Goal: Task Accomplishment & Management: Complete application form

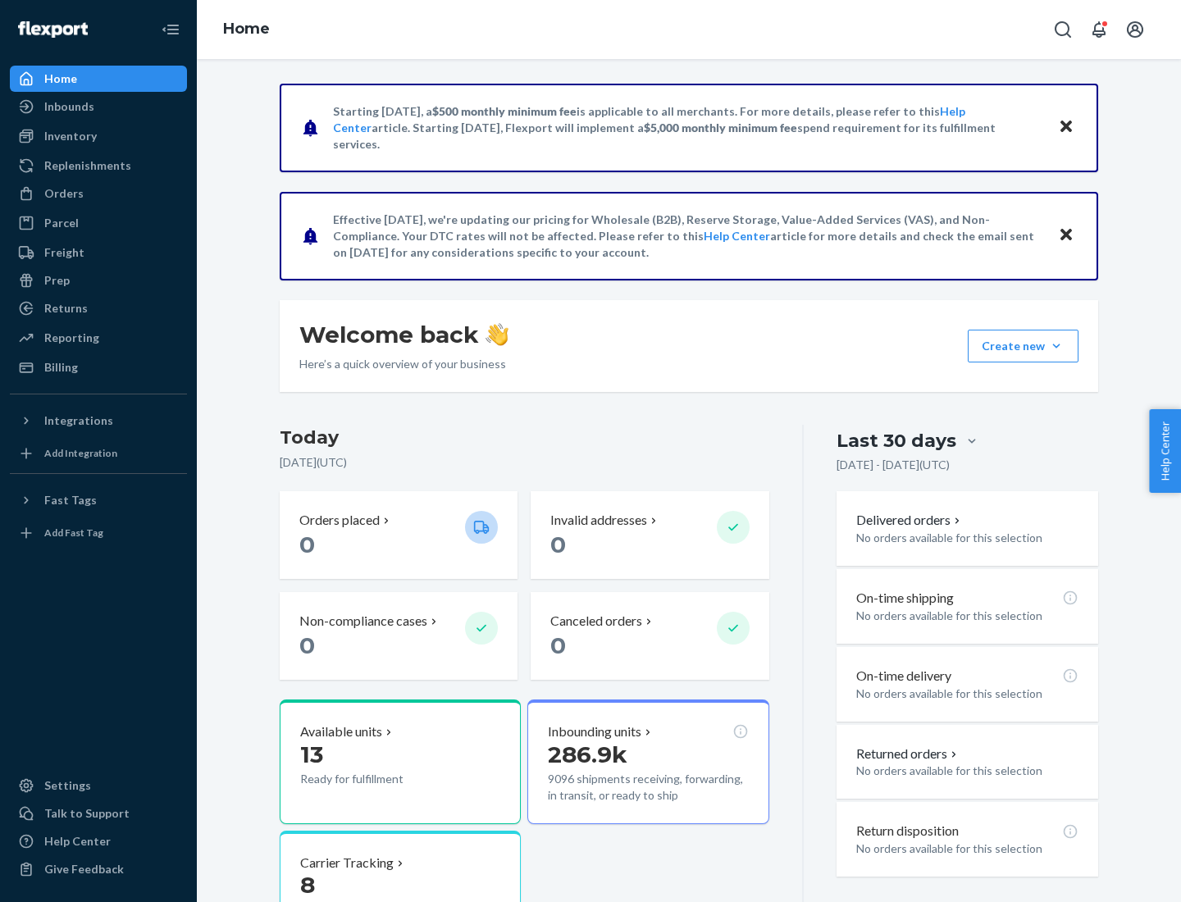
click at [1056, 346] on button "Create new Create new inbound Create new order Create new product" at bounding box center [1022, 346] width 111 height 33
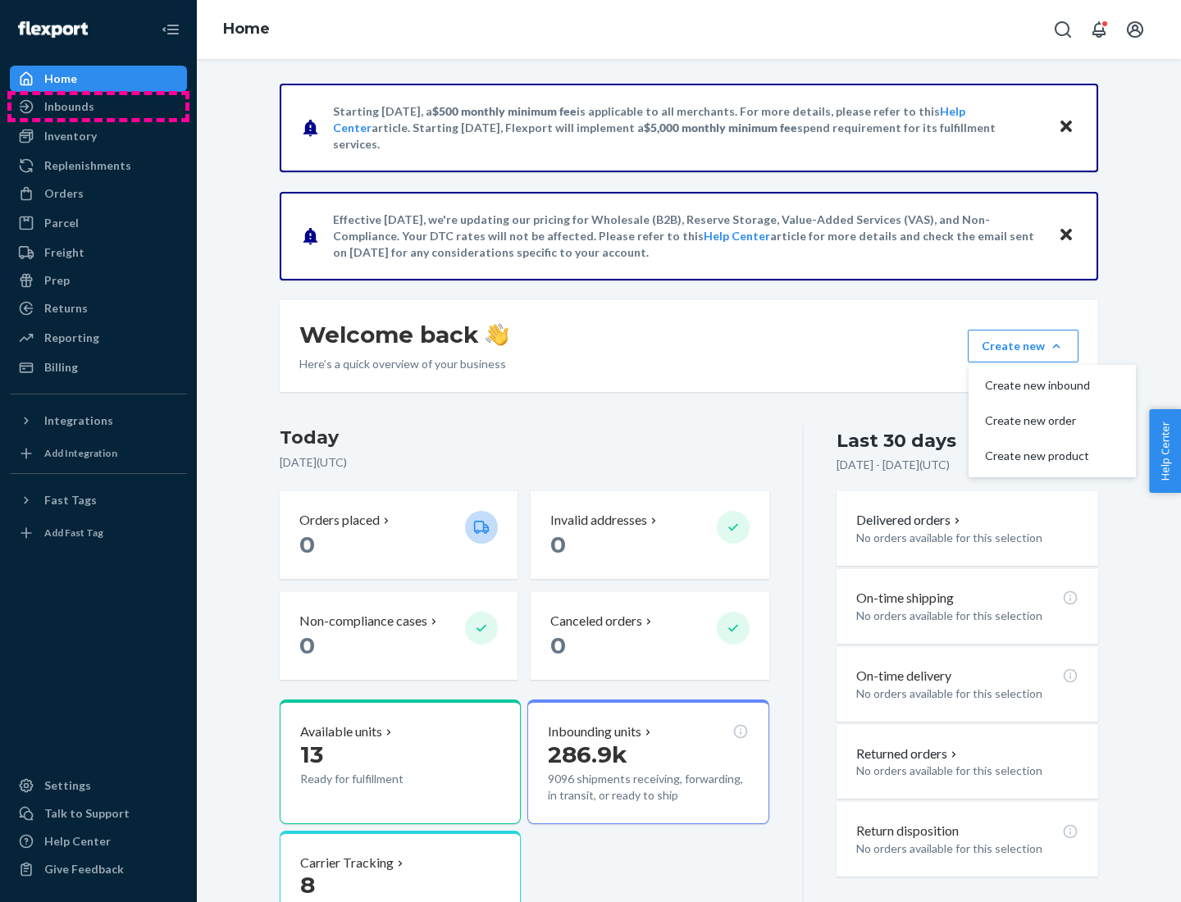
click at [98, 107] on div "Inbounds" at bounding box center [98, 106] width 174 height 23
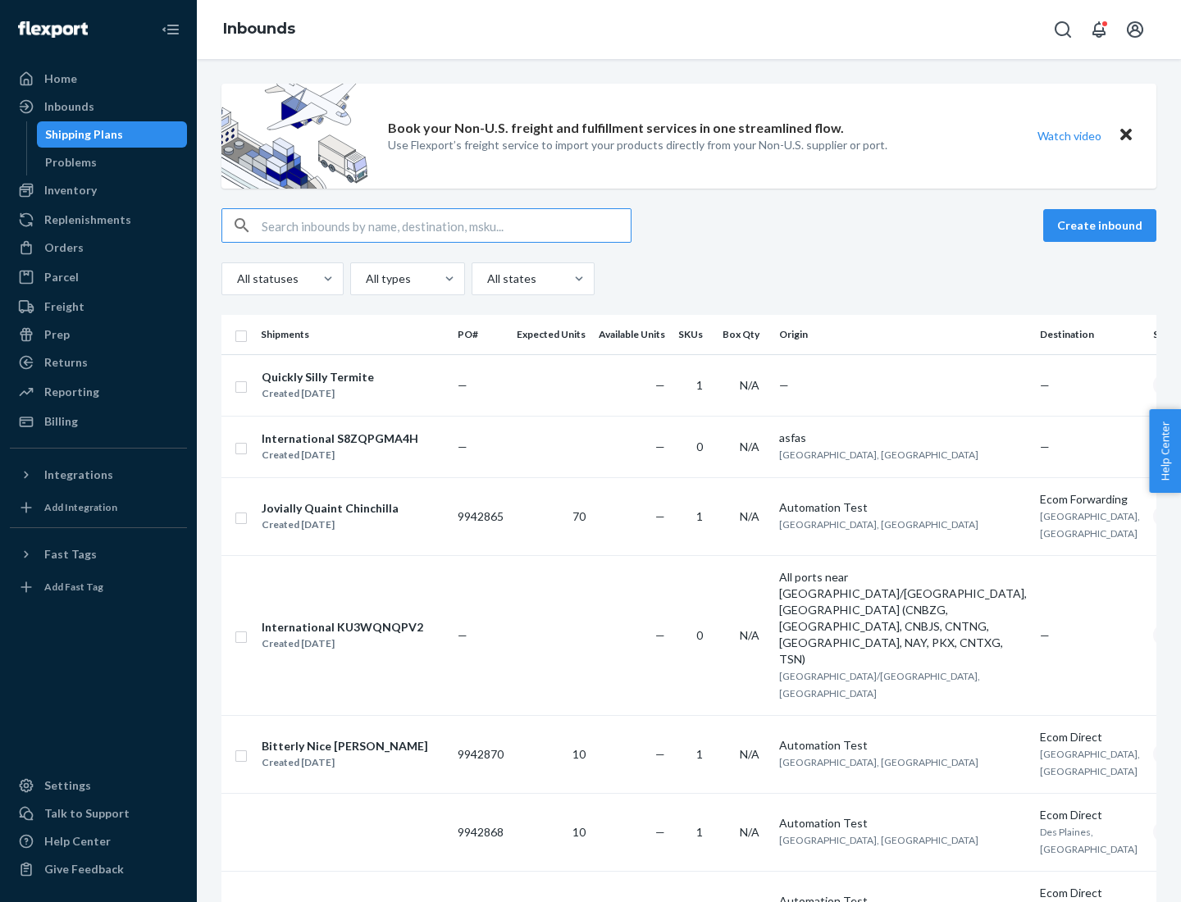
click at [1102, 225] on button "Create inbound" at bounding box center [1099, 225] width 113 height 33
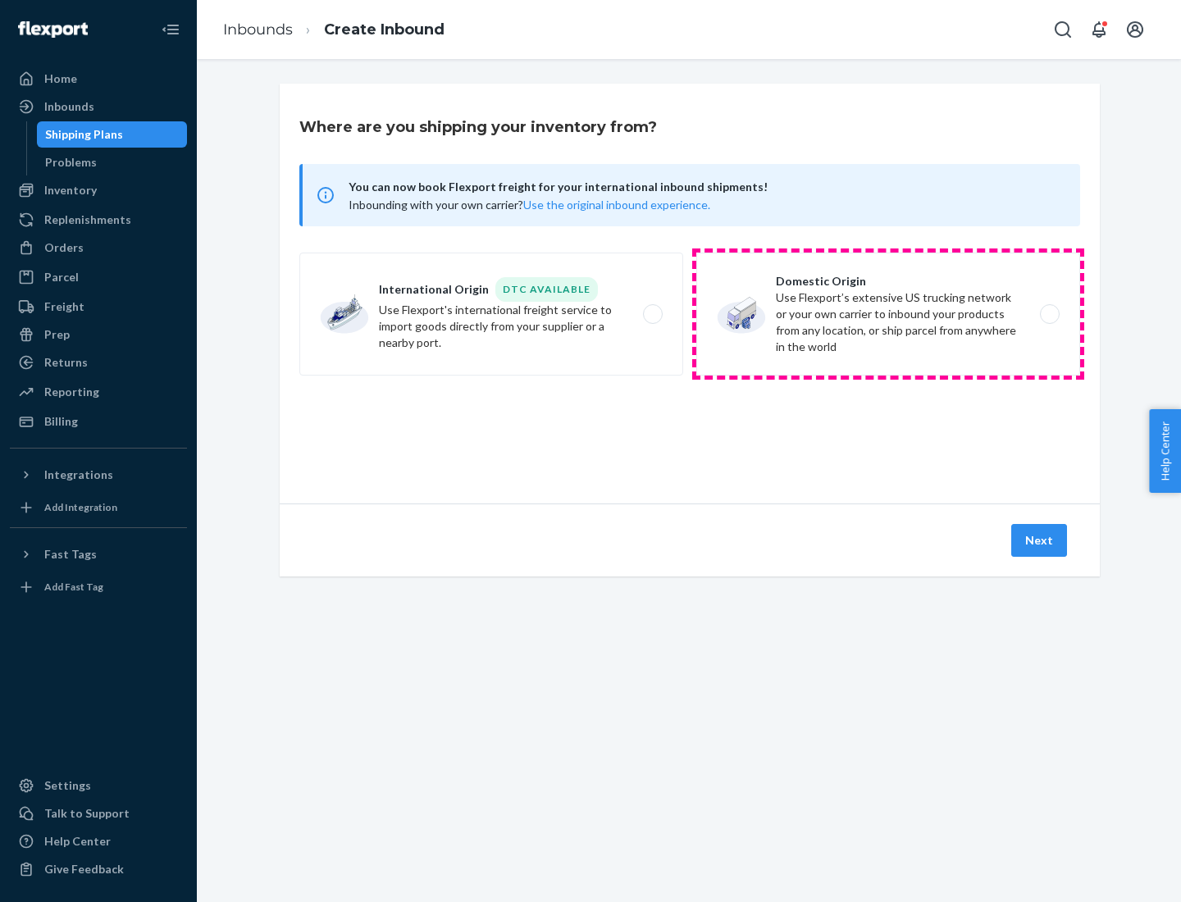
click at [888, 314] on label "Domestic Origin Use Flexport’s extensive US trucking network or your own carrie…" at bounding box center [888, 314] width 384 height 123
click at [1049, 314] on input "Domestic Origin Use Flexport’s extensive US trucking network or your own carrie…" at bounding box center [1054, 314] width 11 height 11
radio input "true"
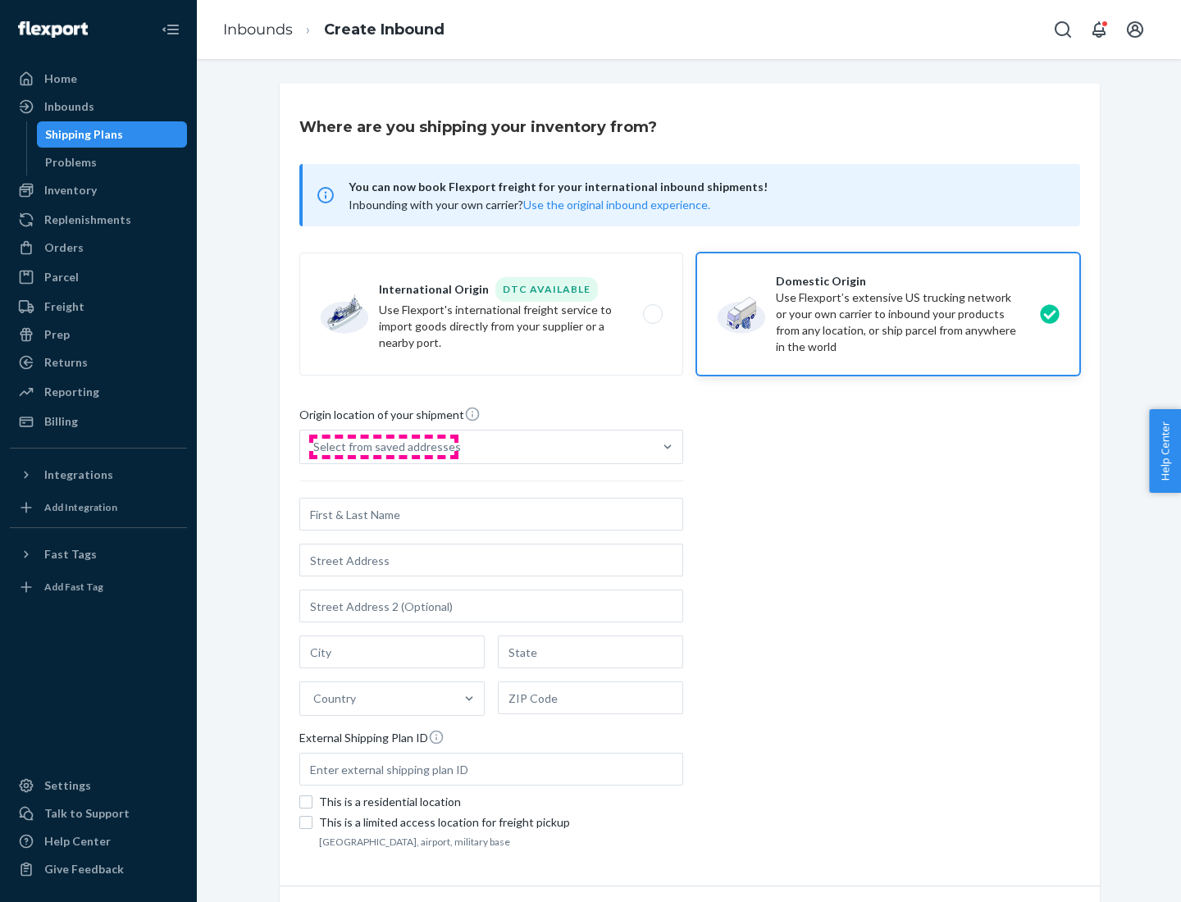
click at [383, 447] on div "Select from saved addresses" at bounding box center [387, 447] width 148 height 16
click at [315, 447] on input "Select from saved addresses" at bounding box center [314, 447] width 2 height 16
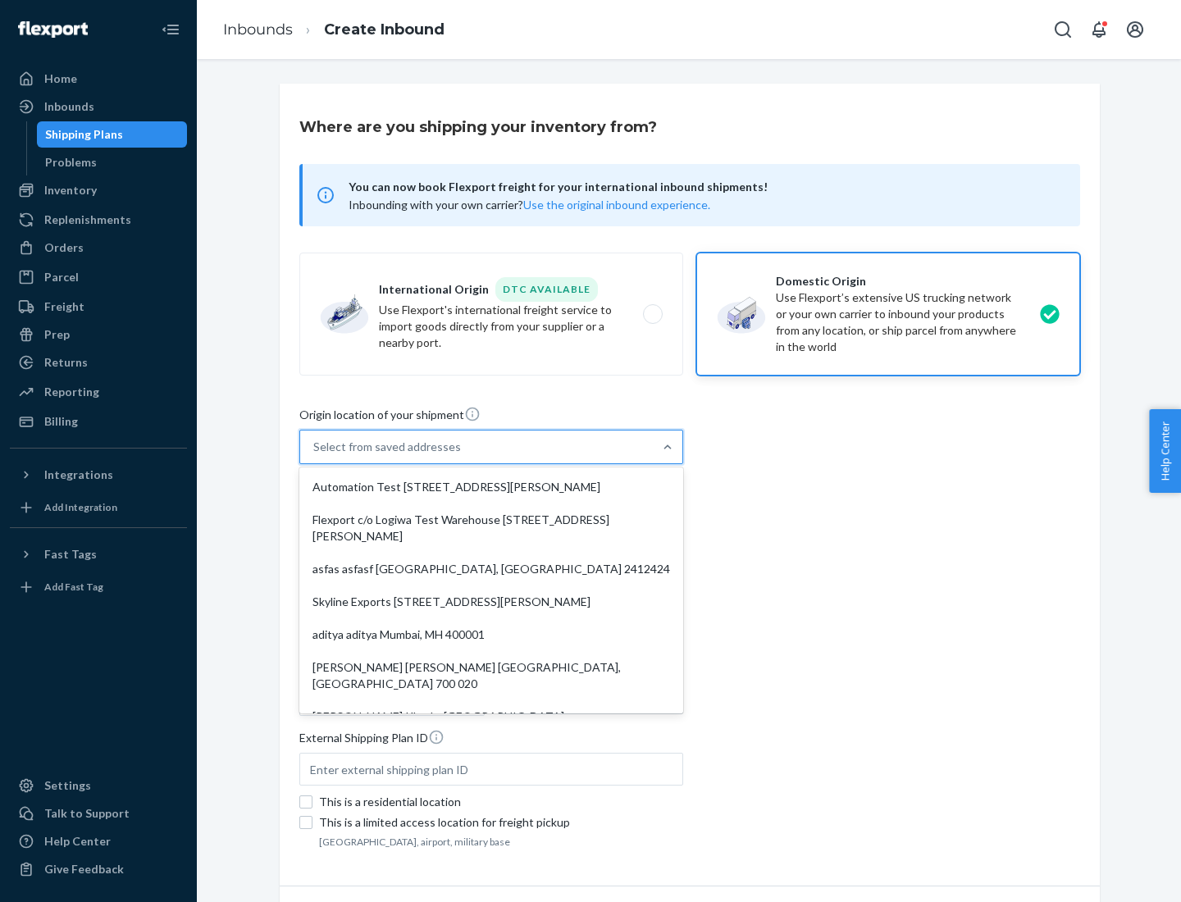
scroll to position [7, 0]
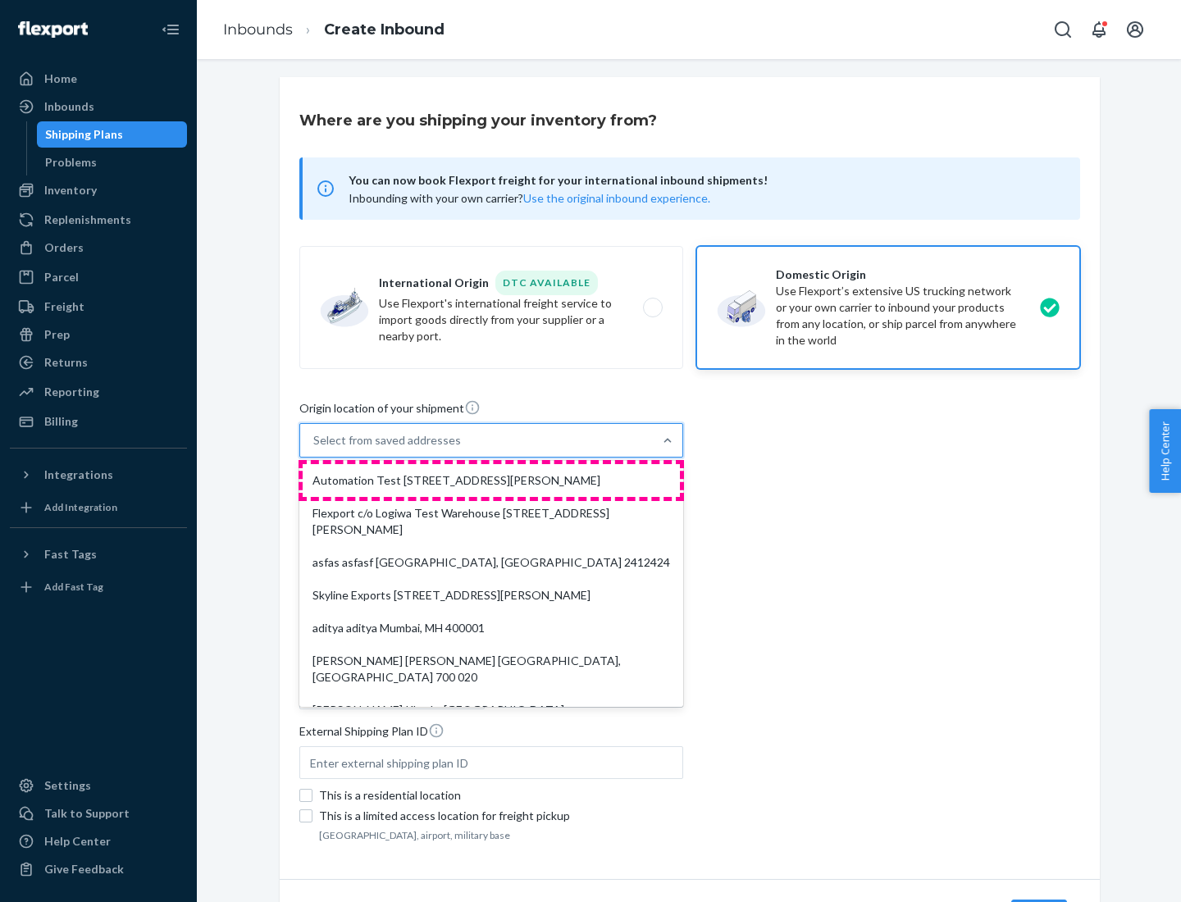
click at [491, 480] on div "Automation Test [STREET_ADDRESS][PERSON_NAME]" at bounding box center [491, 480] width 377 height 33
click at [315, 448] on input "option Automation Test [STREET_ADDRESS][PERSON_NAME]. 9 results available. Use …" at bounding box center [314, 440] width 2 height 16
type input "Automation Test"
type input "9th Floor"
type input "[GEOGRAPHIC_DATA]"
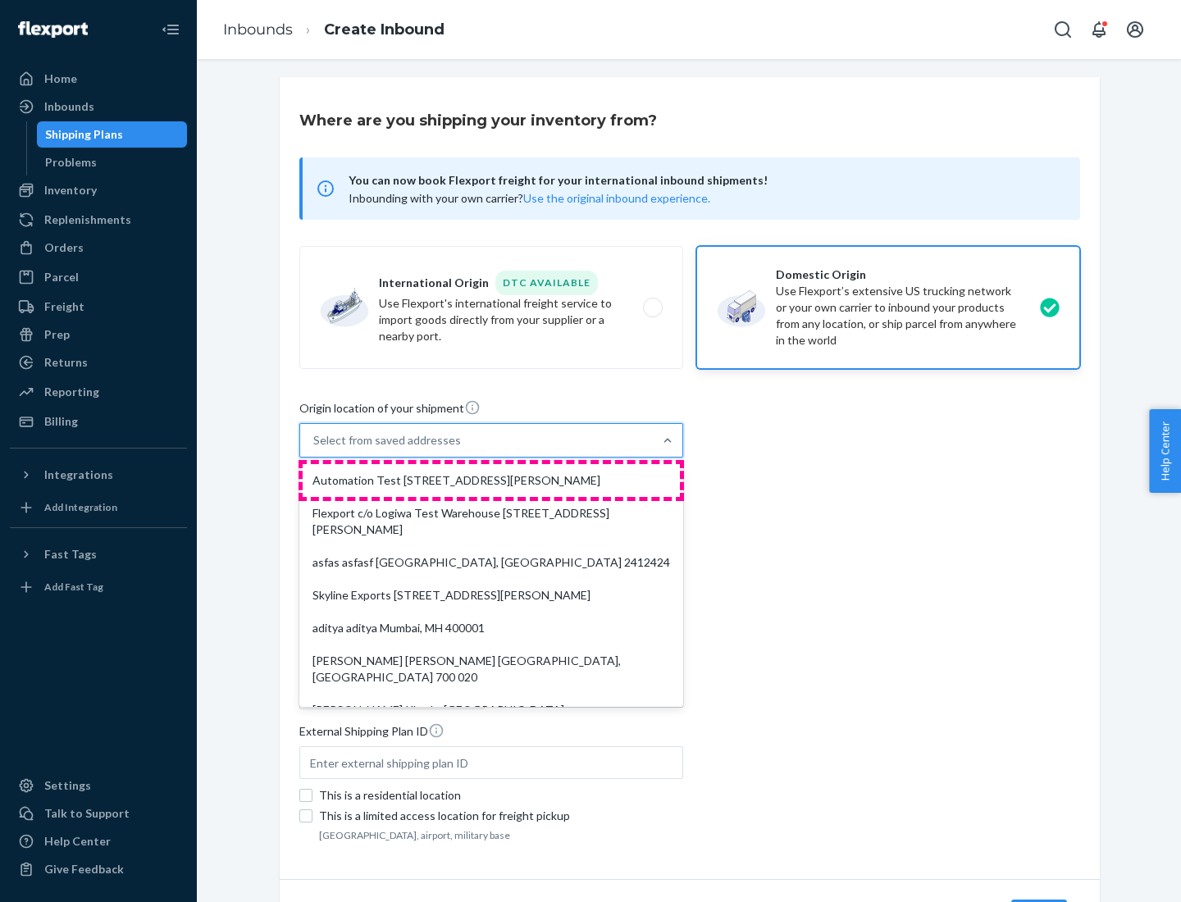
type input "CA"
type input "94104"
type input "[STREET_ADDRESS][PERSON_NAME]"
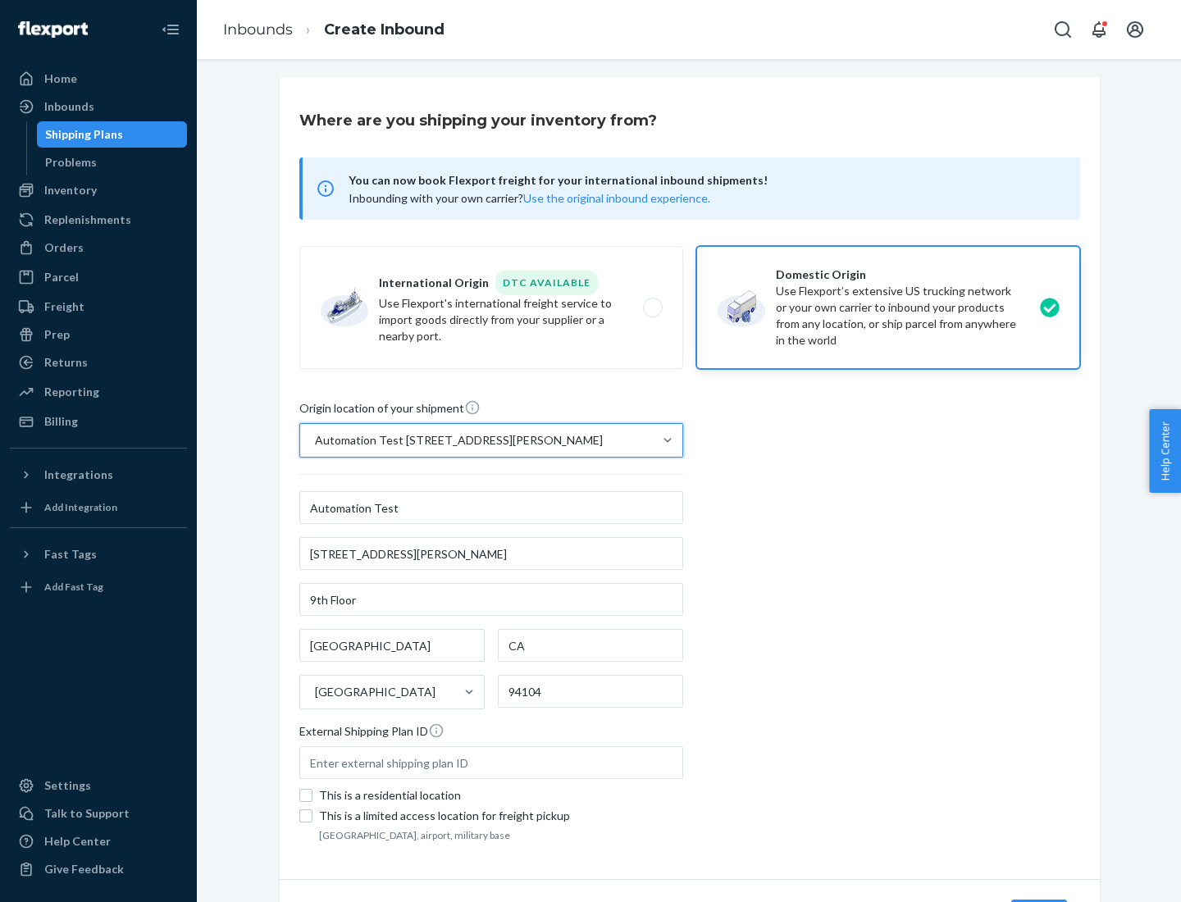
scroll to position [96, 0]
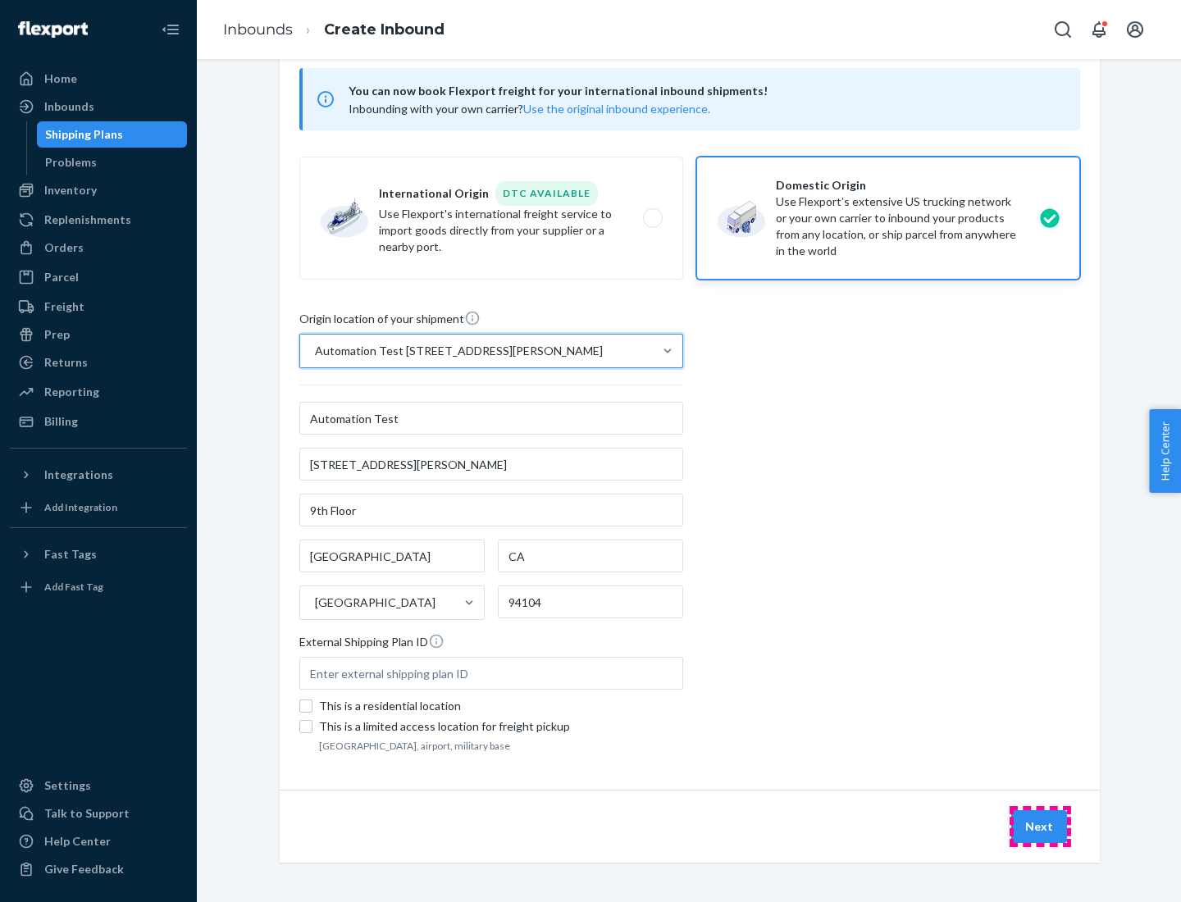
click at [1040, 826] on button "Next" at bounding box center [1039, 826] width 56 height 33
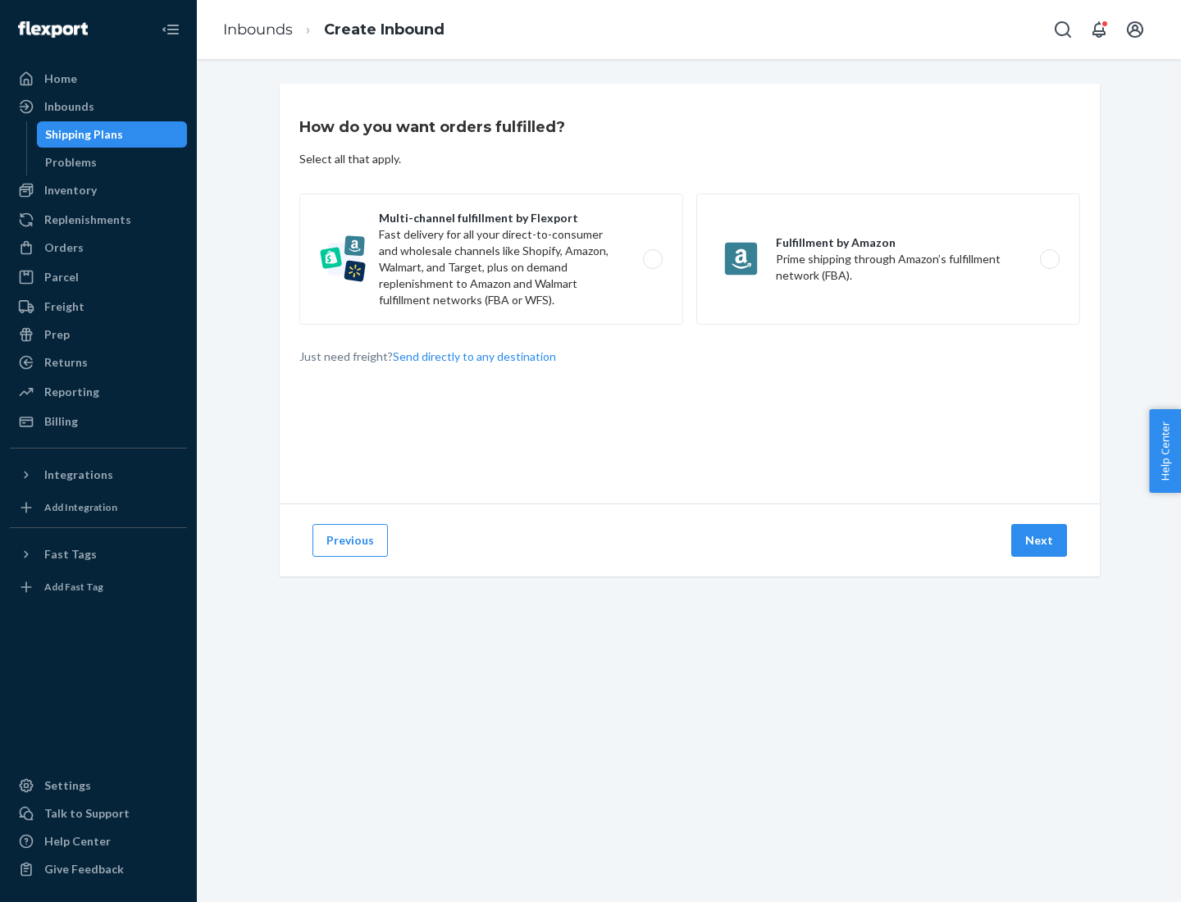
click at [491, 259] on label "Multi-channel fulfillment by Flexport Fast delivery for all your direct-to-cons…" at bounding box center [491, 258] width 384 height 131
click at [652, 259] on input "Multi-channel fulfillment by Flexport Fast delivery for all your direct-to-cons…" at bounding box center [657, 259] width 11 height 11
radio input "true"
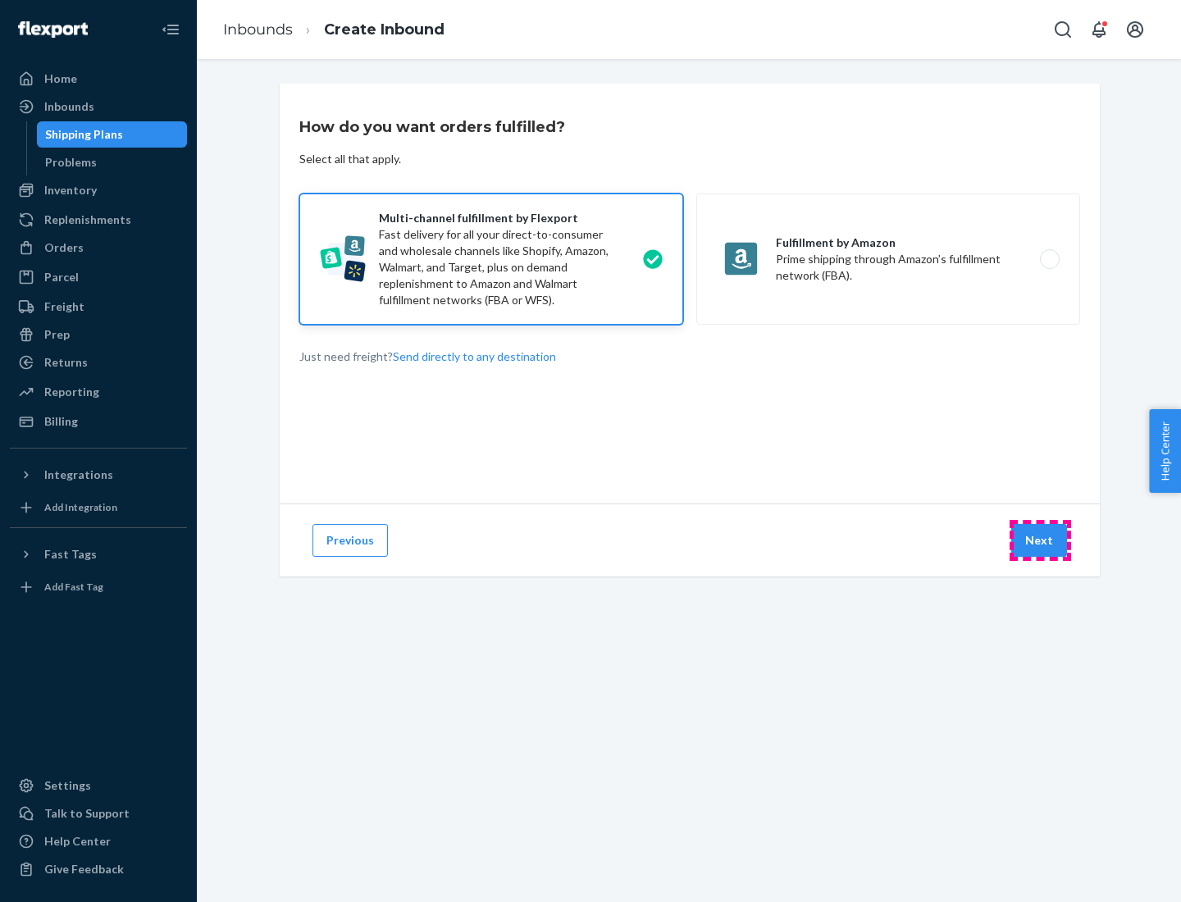
click at [1040, 540] on button "Next" at bounding box center [1039, 540] width 56 height 33
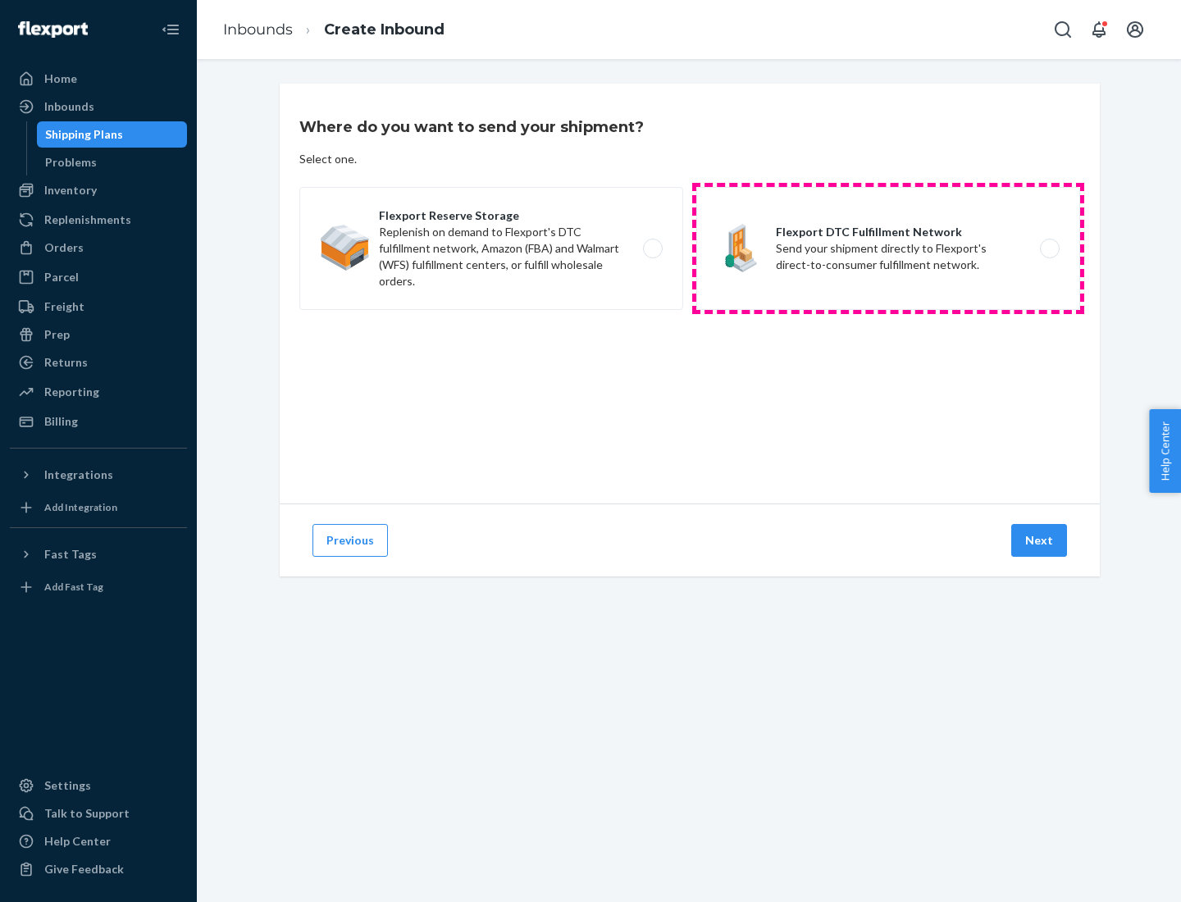
click at [888, 248] on label "Flexport DTC Fulfillment Network Send your shipment directly to Flexport's dire…" at bounding box center [888, 248] width 384 height 123
click at [1049, 248] on input "Flexport DTC Fulfillment Network Send your shipment directly to Flexport's dire…" at bounding box center [1054, 249] width 11 height 11
radio input "true"
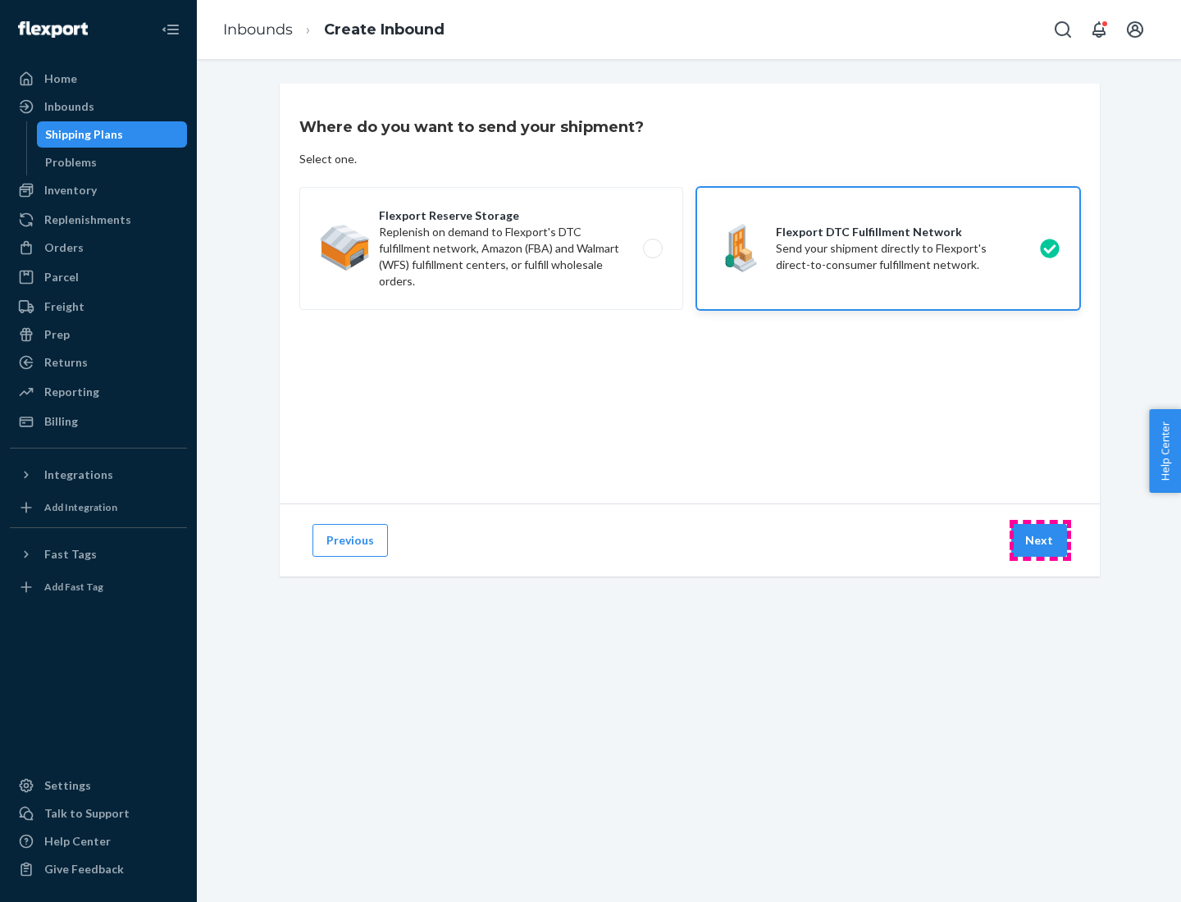
click at [1040, 540] on button "Next" at bounding box center [1039, 540] width 56 height 33
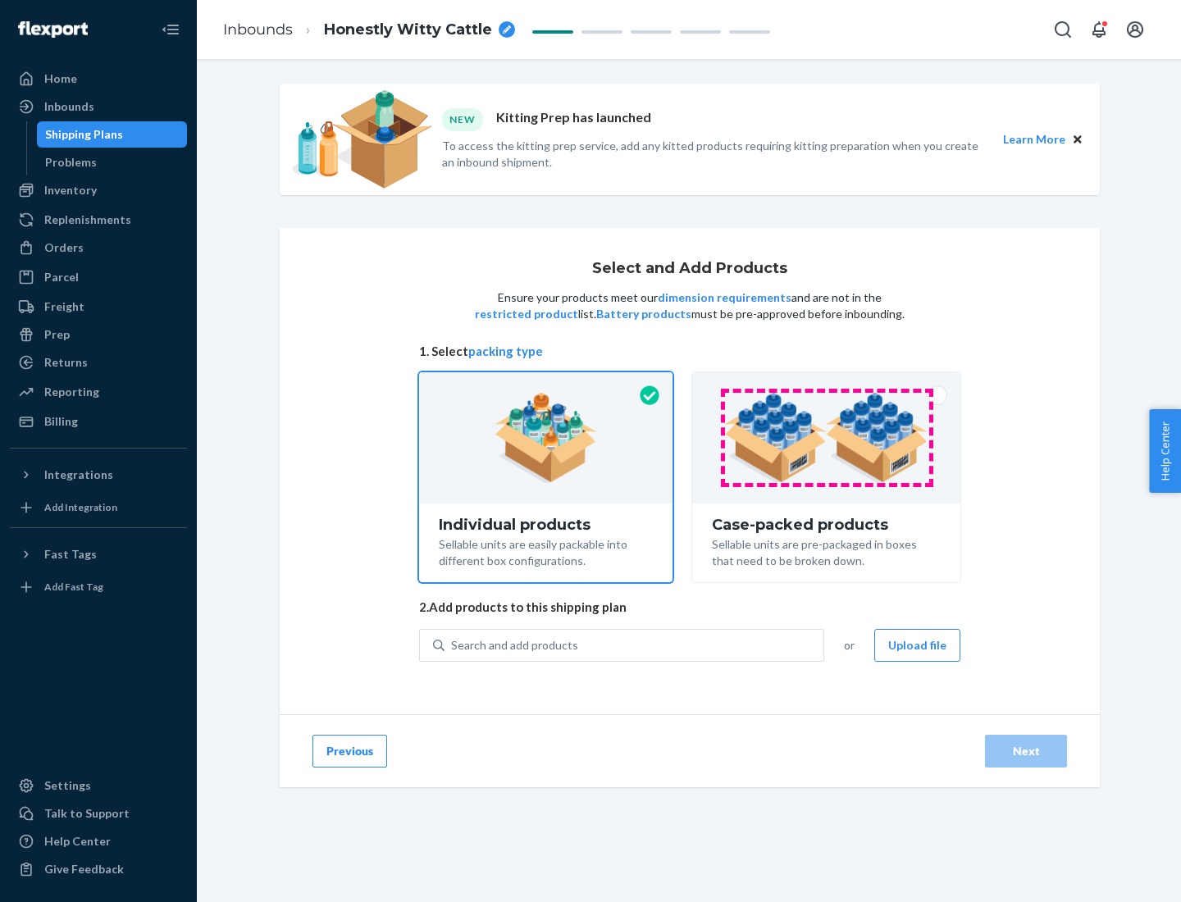
click at [826, 438] on img at bounding box center [826, 438] width 204 height 90
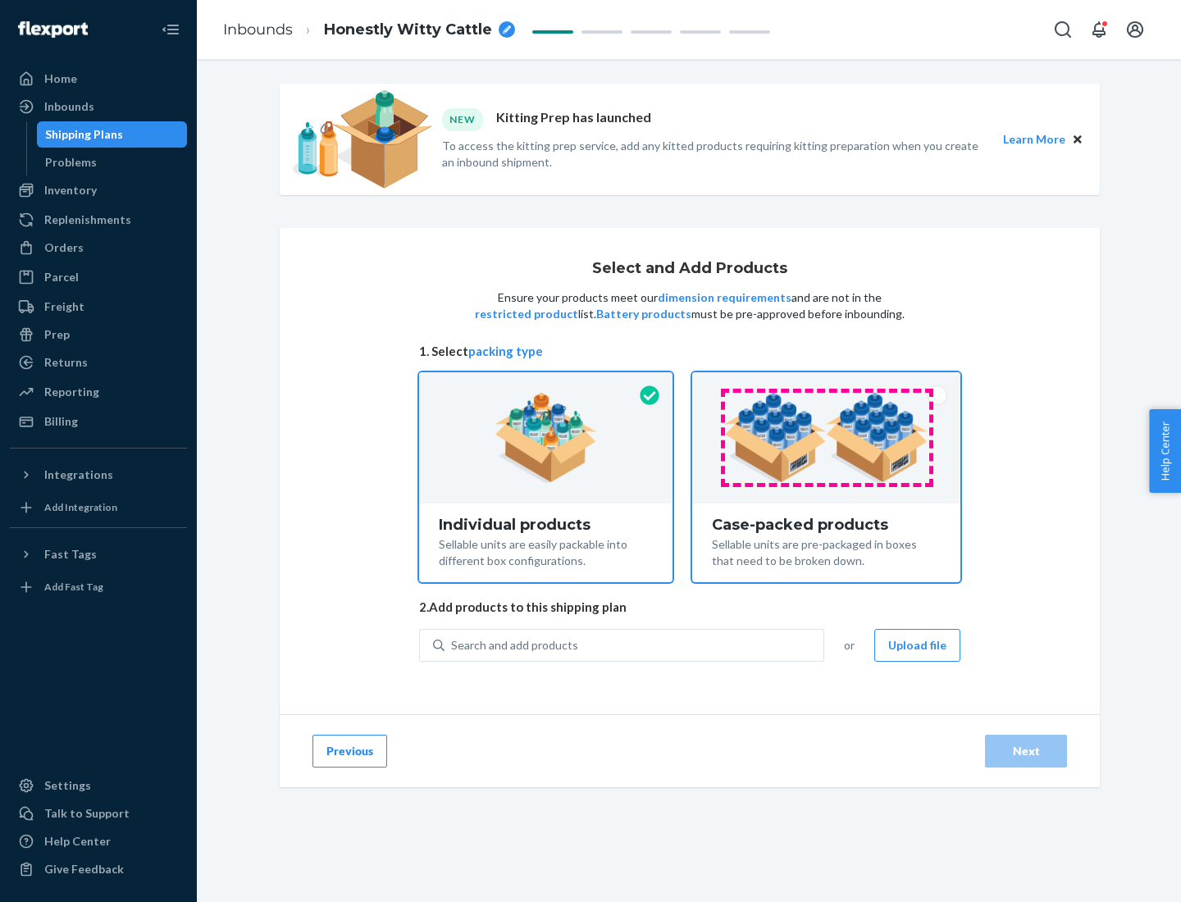
click at [826, 383] on input "Case-packed products Sellable units are pre-packaged in boxes that need to be b…" at bounding box center [826, 377] width 11 height 11
radio input "true"
radio input "false"
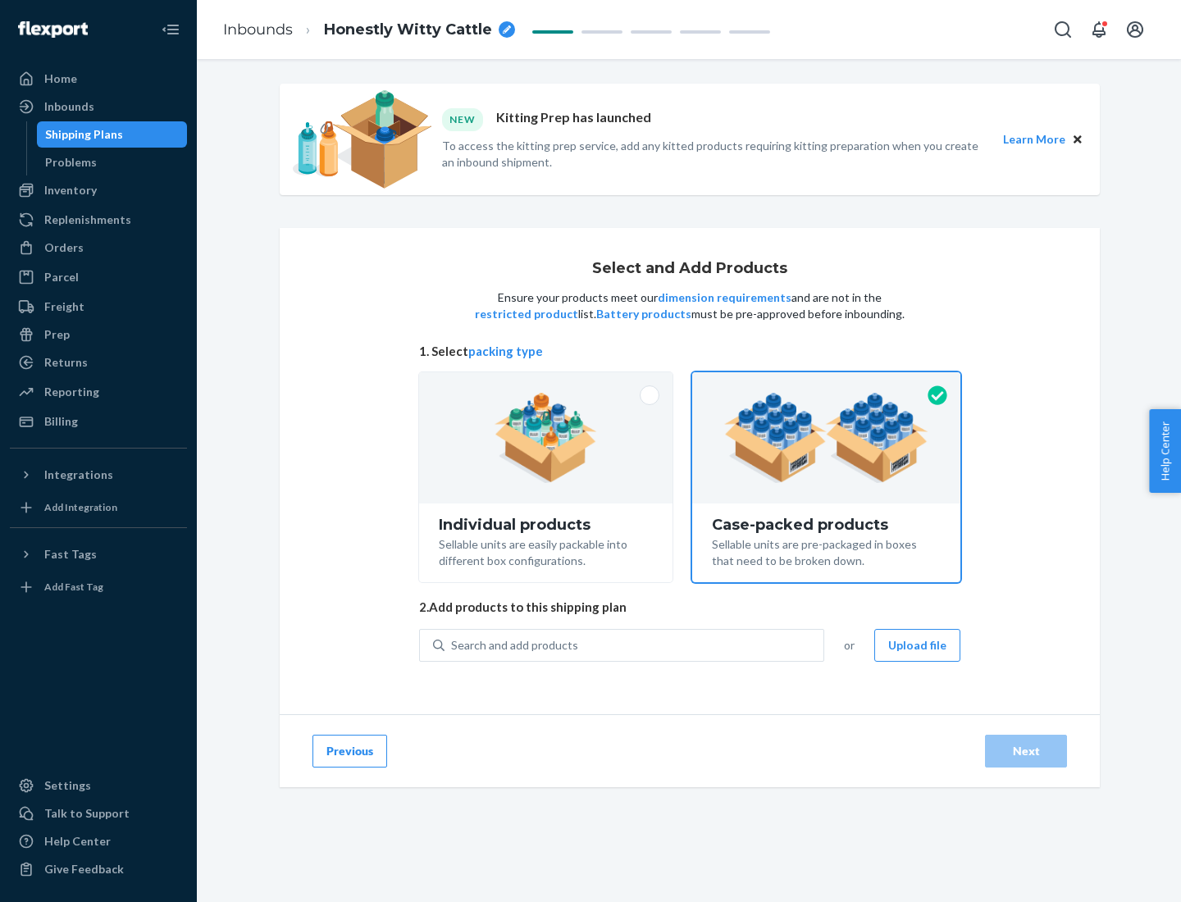
click at [635, 644] on div "Search and add products" at bounding box center [633, 645] width 379 height 30
click at [453, 644] on input "Search and add products" at bounding box center [452, 645] width 2 height 16
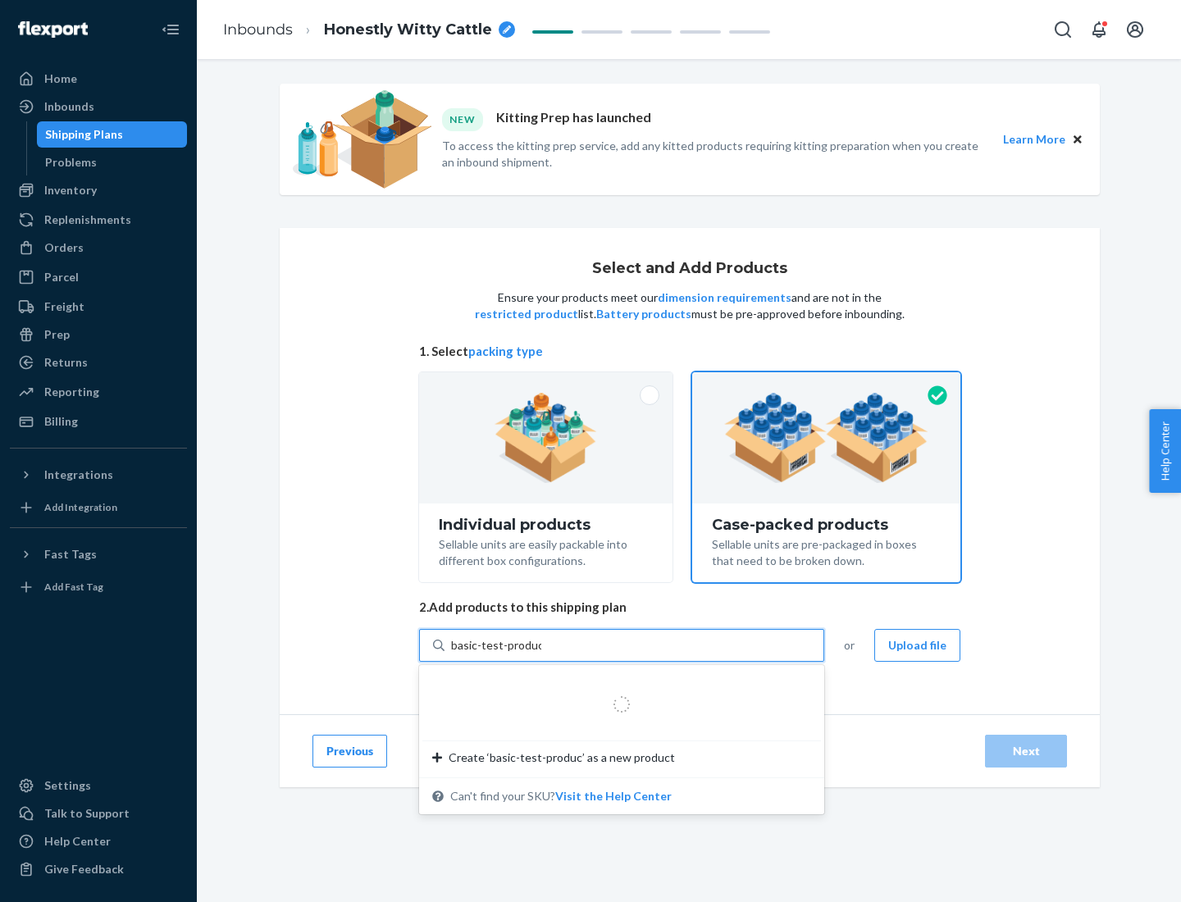
type input "basic-test-product-1"
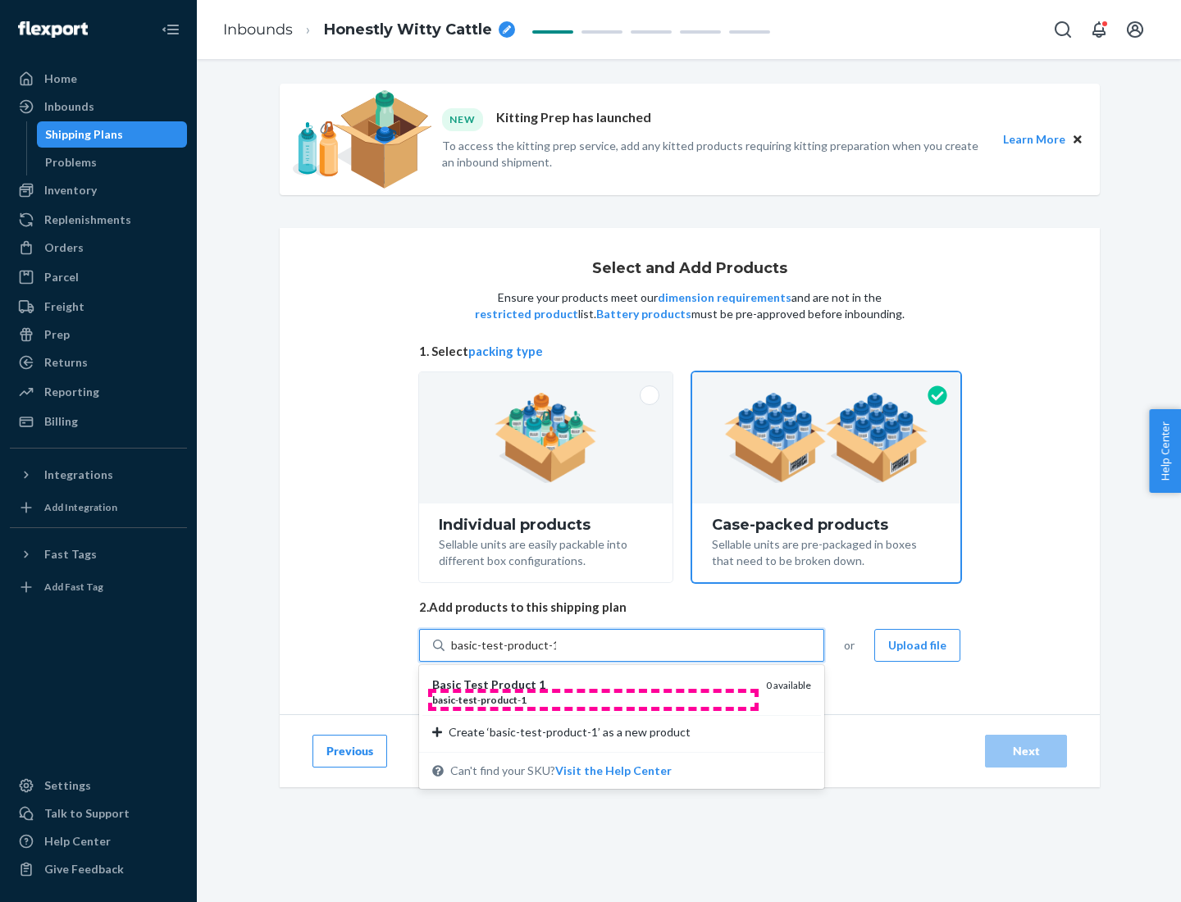
click at [593, 699] on div "basic - test - product - 1" at bounding box center [592, 700] width 321 height 14
click at [556, 653] on input "basic-test-product-1" at bounding box center [503, 645] width 105 height 16
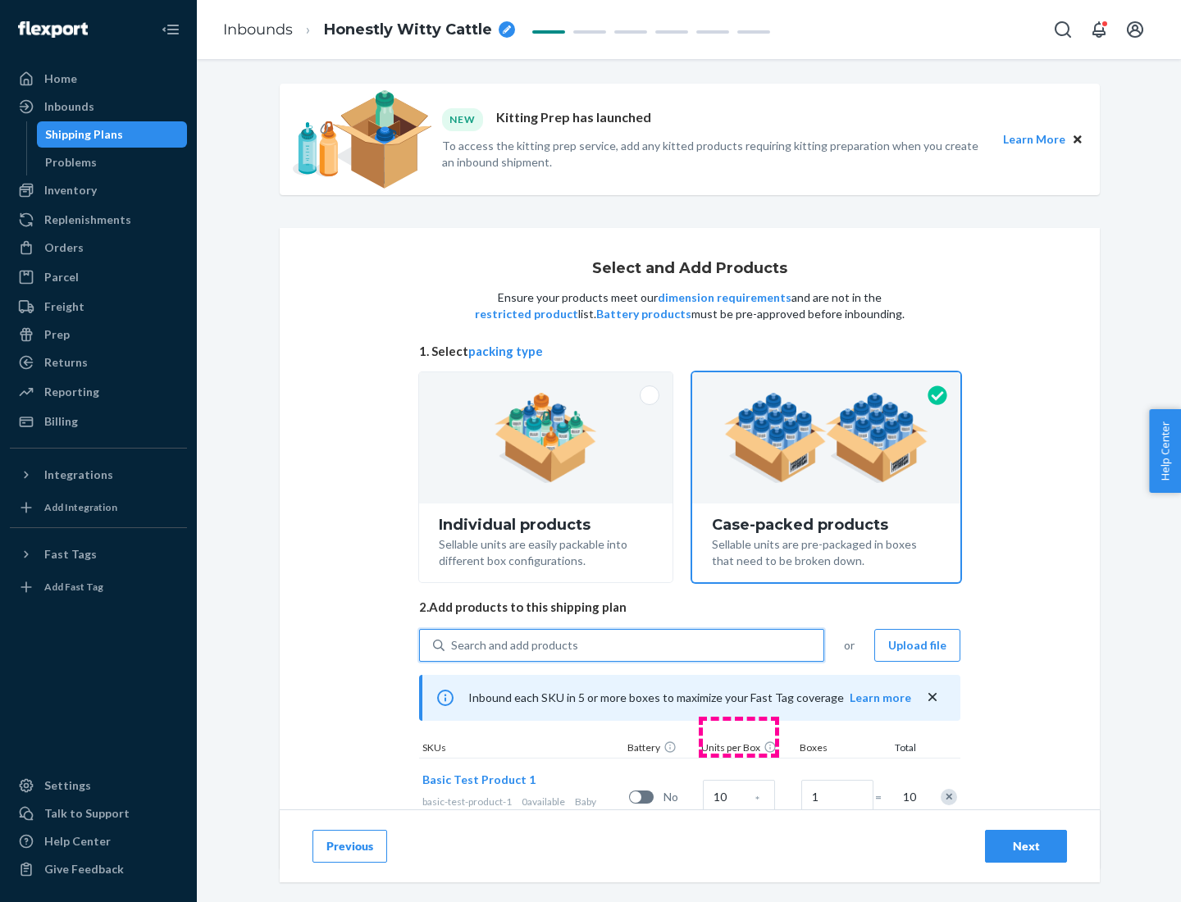
scroll to position [59, 0]
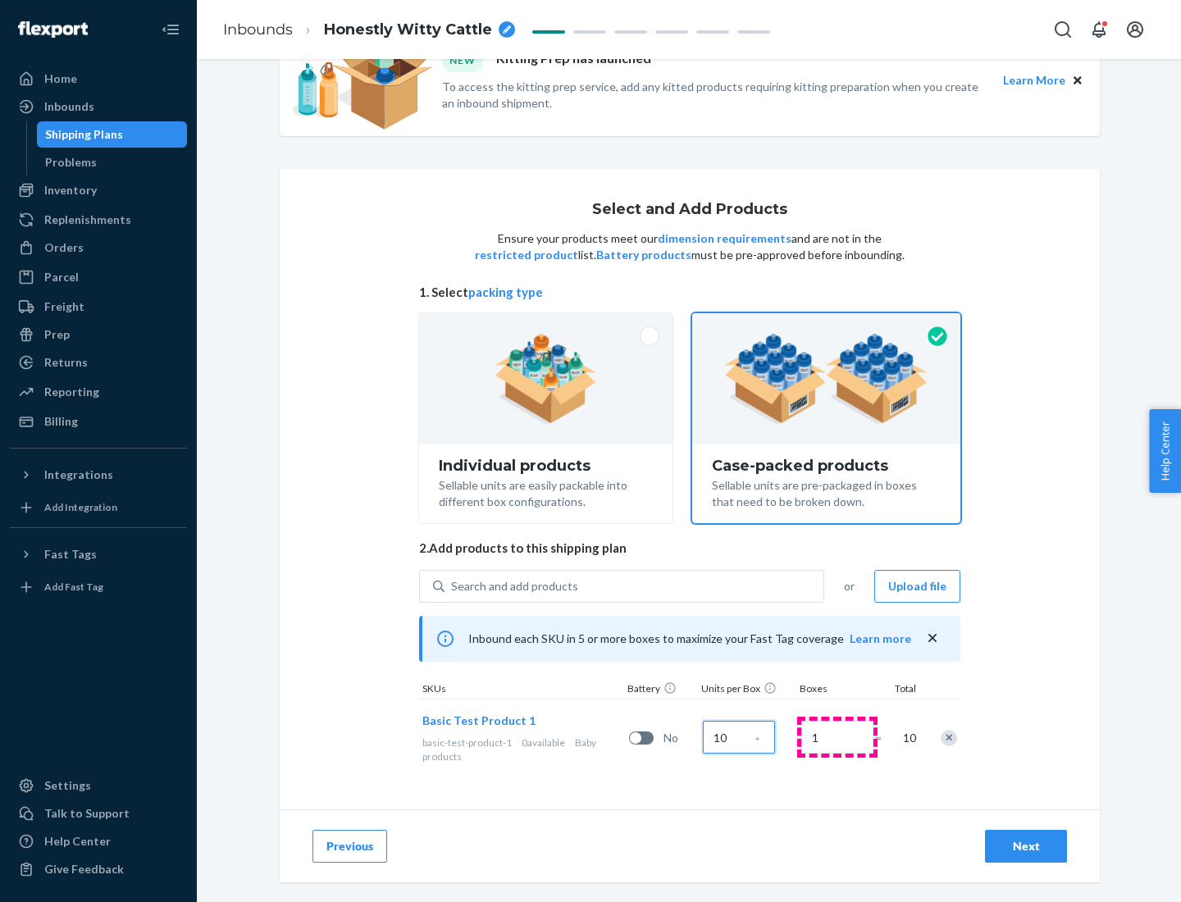
type input "10"
type input "7"
click at [1026, 846] on div "Next" at bounding box center [1026, 846] width 54 height 16
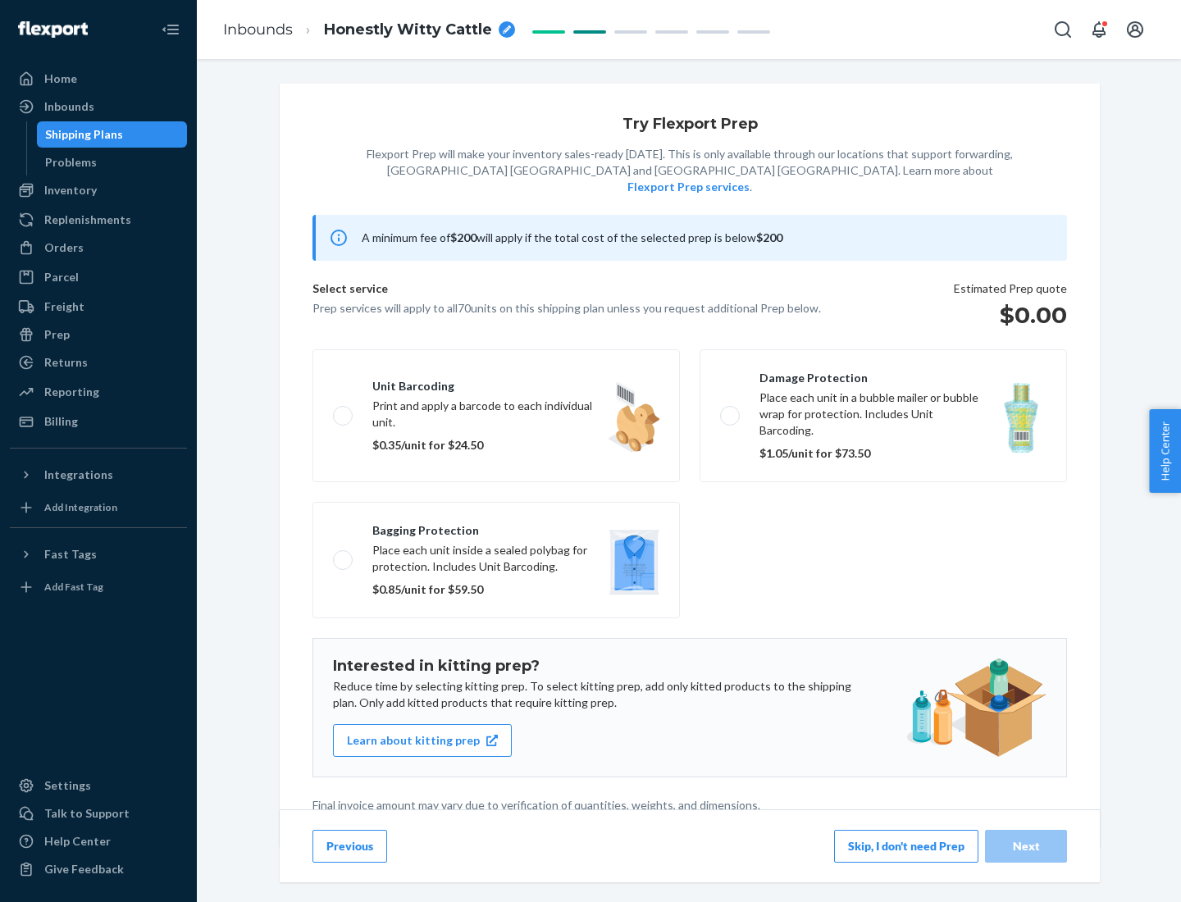
scroll to position [4, 0]
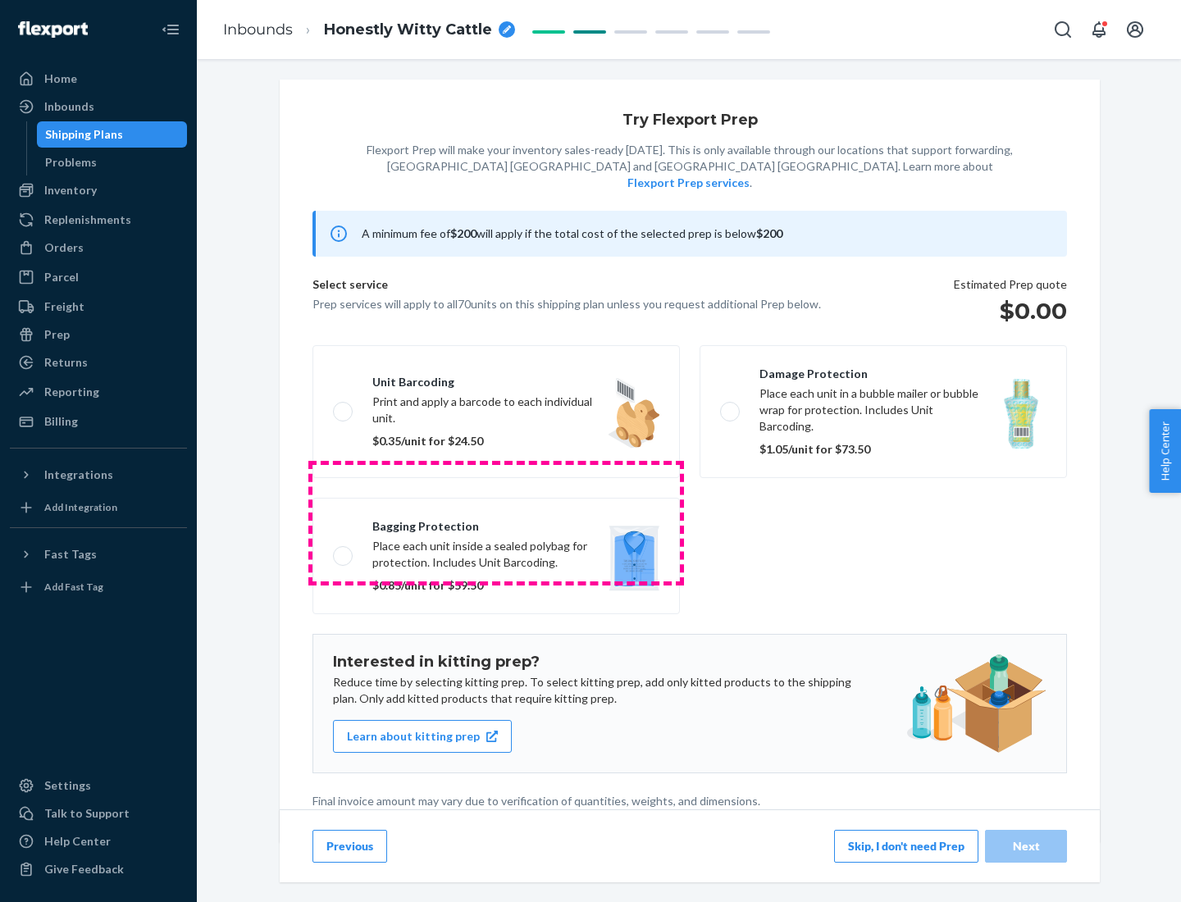
click at [496, 522] on label "Bagging protection Place each unit inside a sealed polybag for protection. Incl…" at bounding box center [495, 556] width 367 height 116
click at [344, 550] on input "Bagging protection Place each unit inside a sealed polybag for protection. Incl…" at bounding box center [338, 555] width 11 height 11
checkbox input "true"
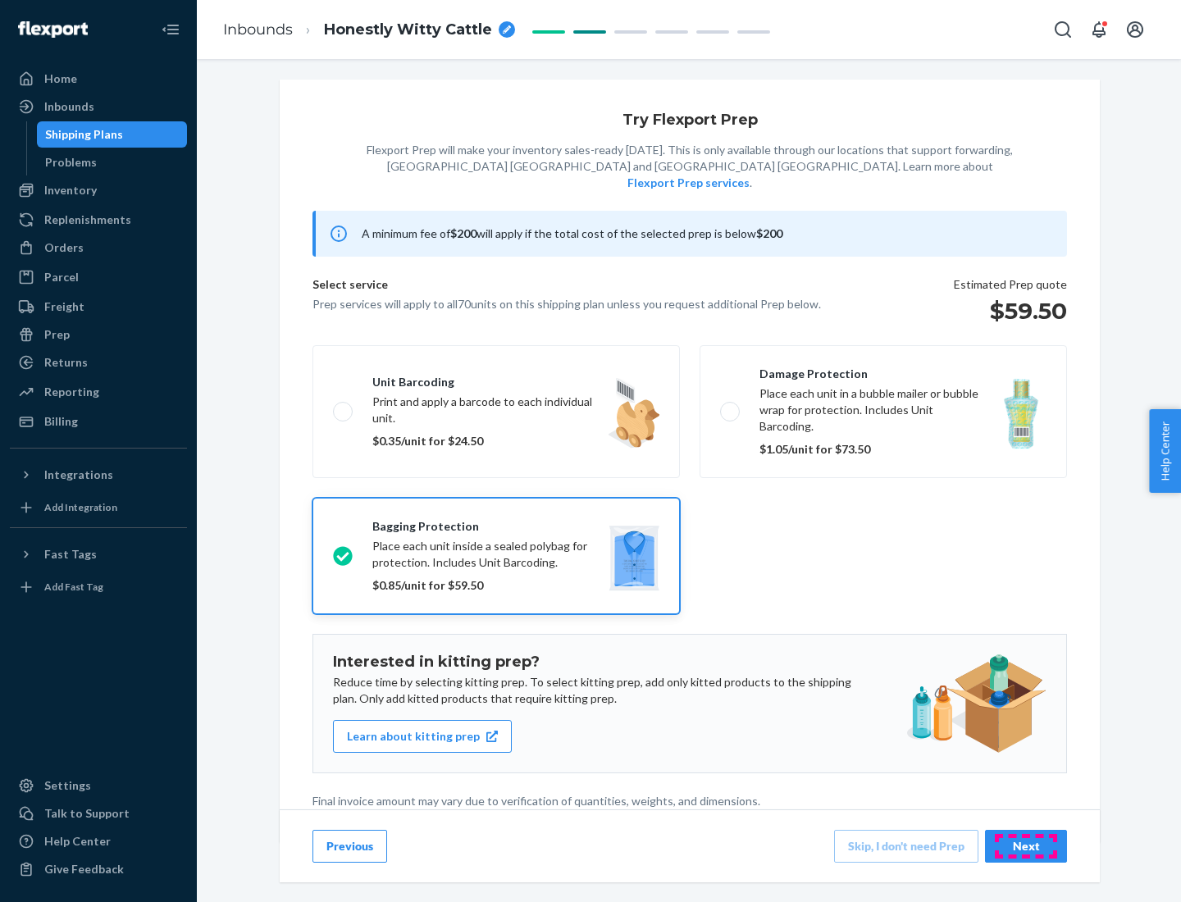
click at [1026, 845] on div "Next" at bounding box center [1026, 846] width 54 height 16
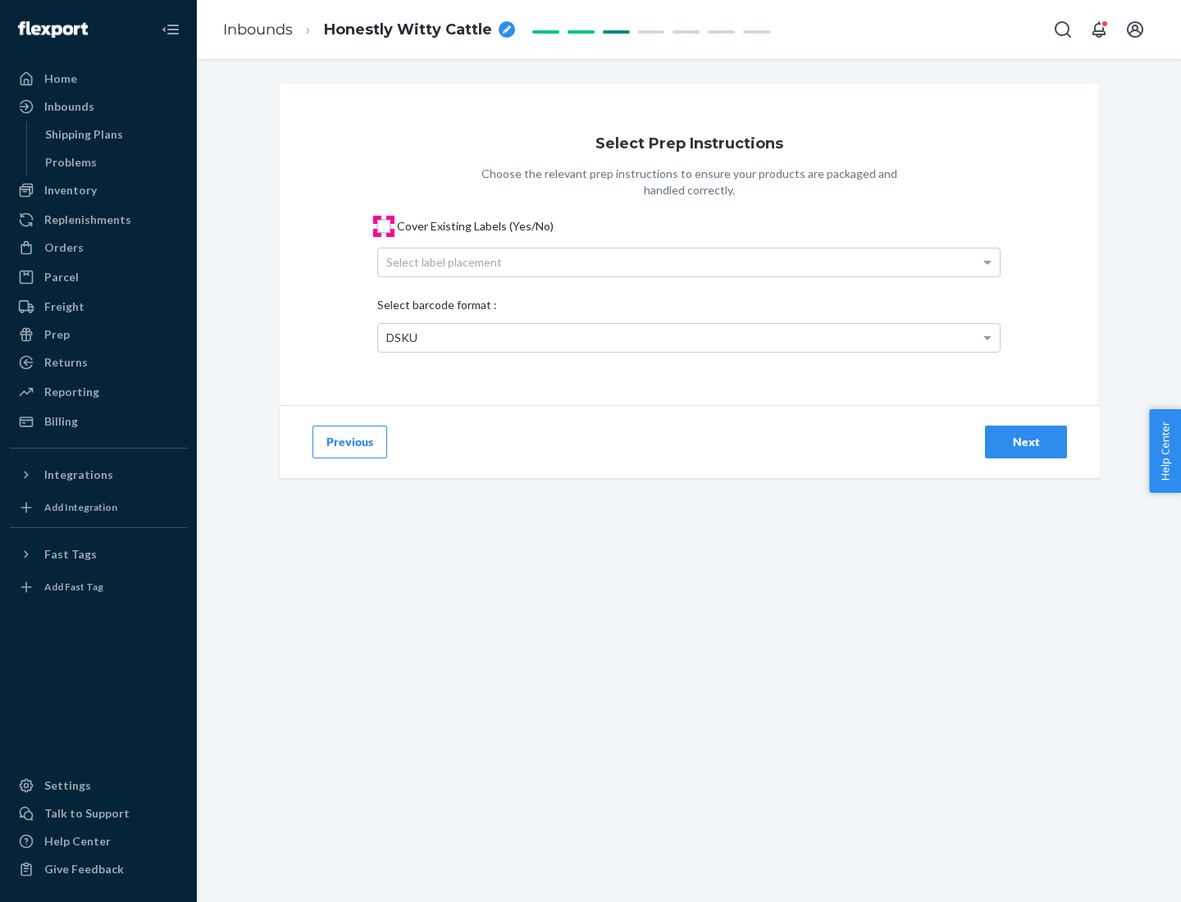
click at [384, 225] on input "Cover Existing Labels (Yes/No)" at bounding box center [383, 226] width 13 height 13
checkbox input "true"
click at [689, 262] on div "Select label placement" at bounding box center [688, 262] width 621 height 28
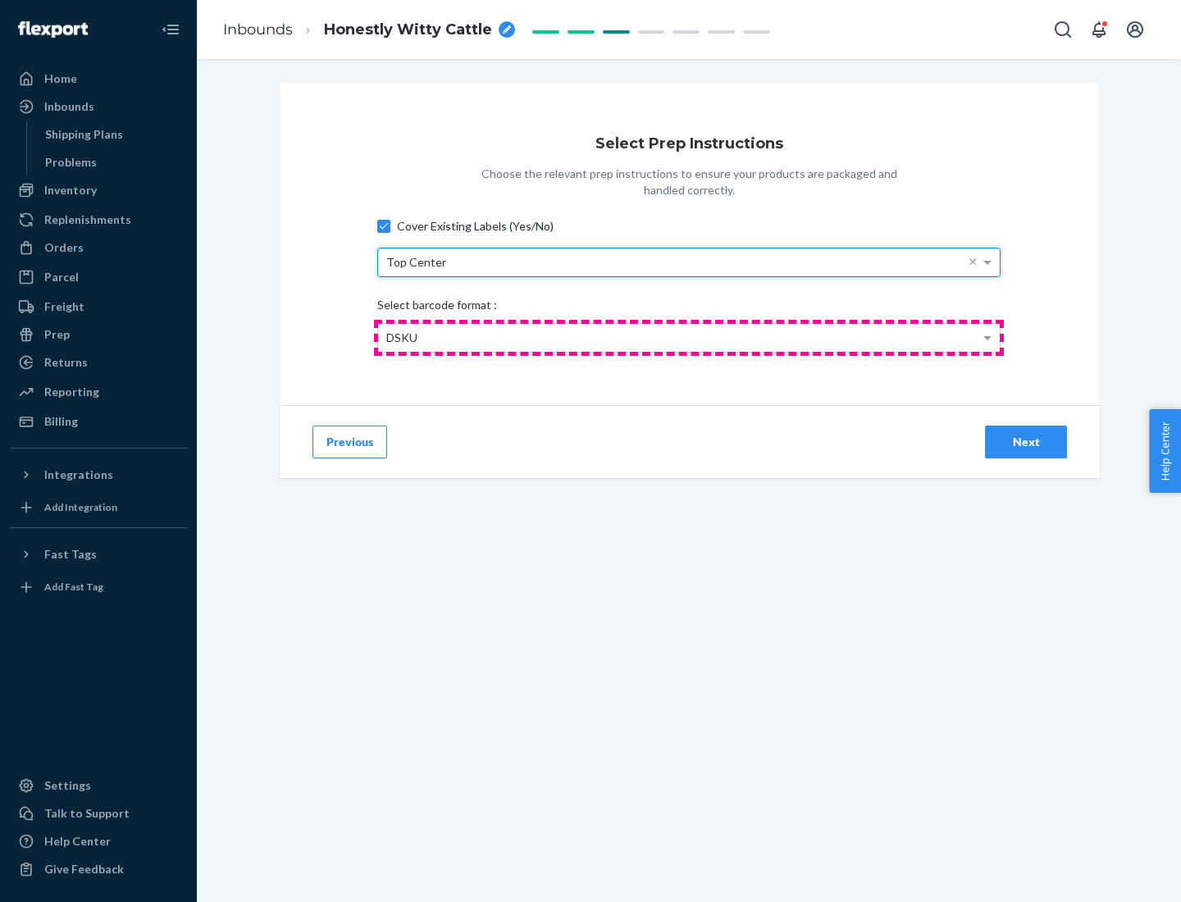
click at [689, 337] on div "DSKU" at bounding box center [688, 338] width 621 height 28
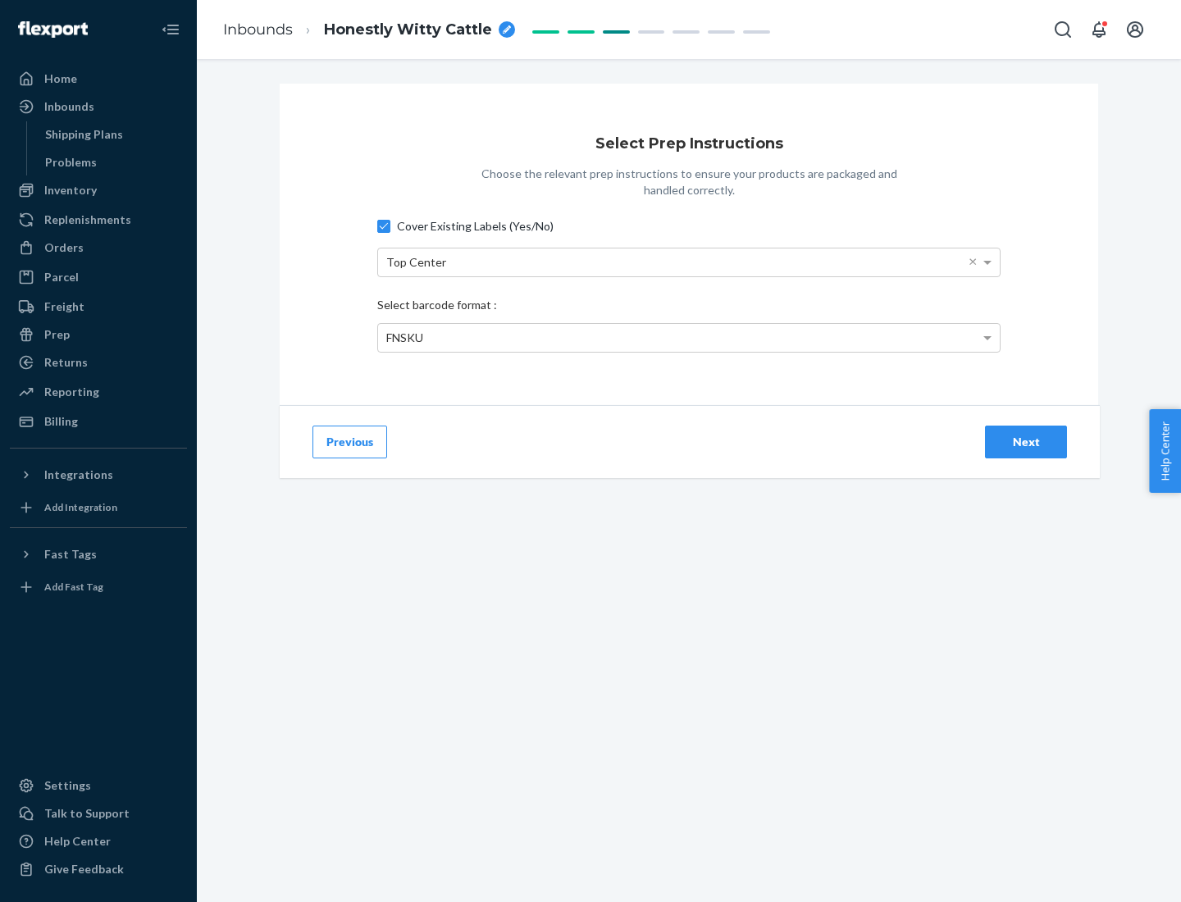
click at [1026, 441] on div "Next" at bounding box center [1026, 442] width 54 height 16
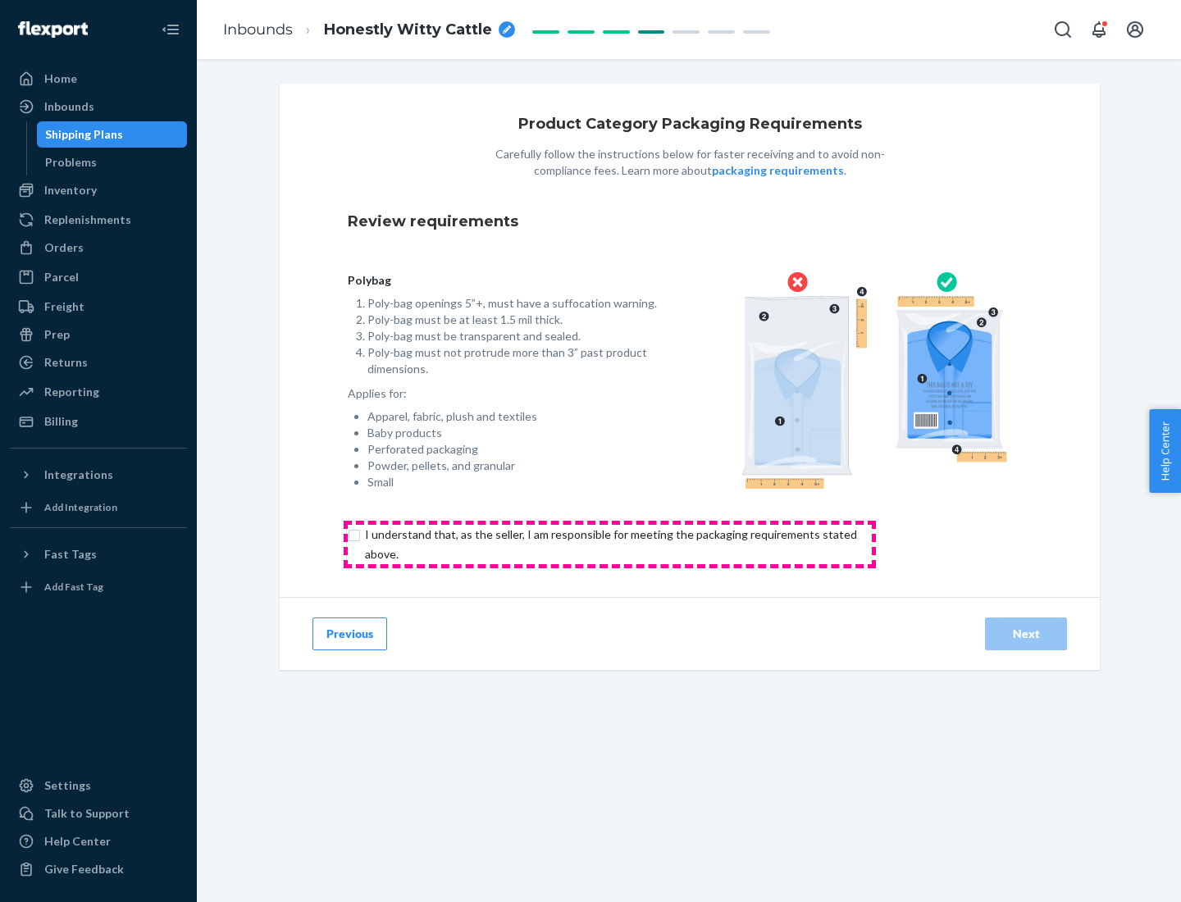
click at [609, 544] on input "checkbox" at bounding box center [620, 544] width 545 height 39
checkbox input "true"
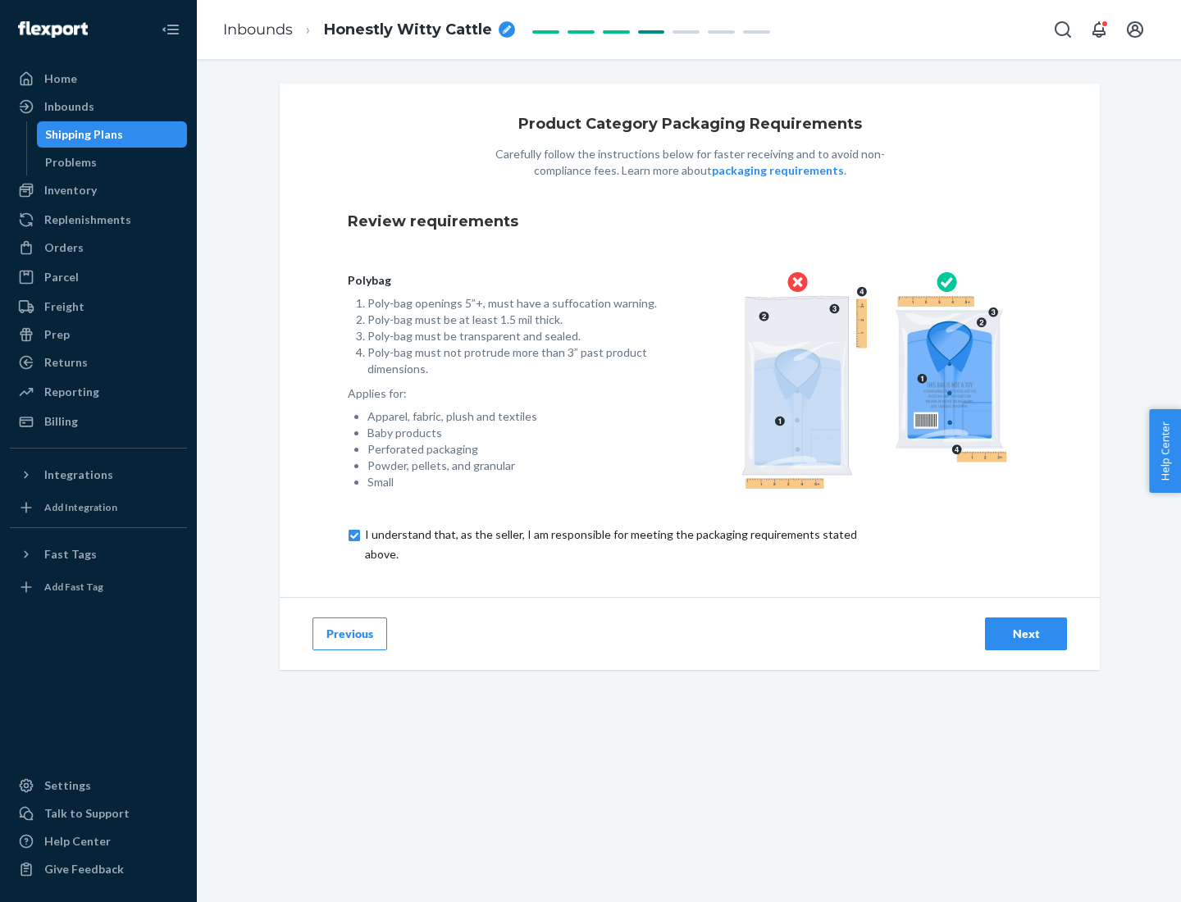
click at [1026, 633] on div "Next" at bounding box center [1026, 634] width 54 height 16
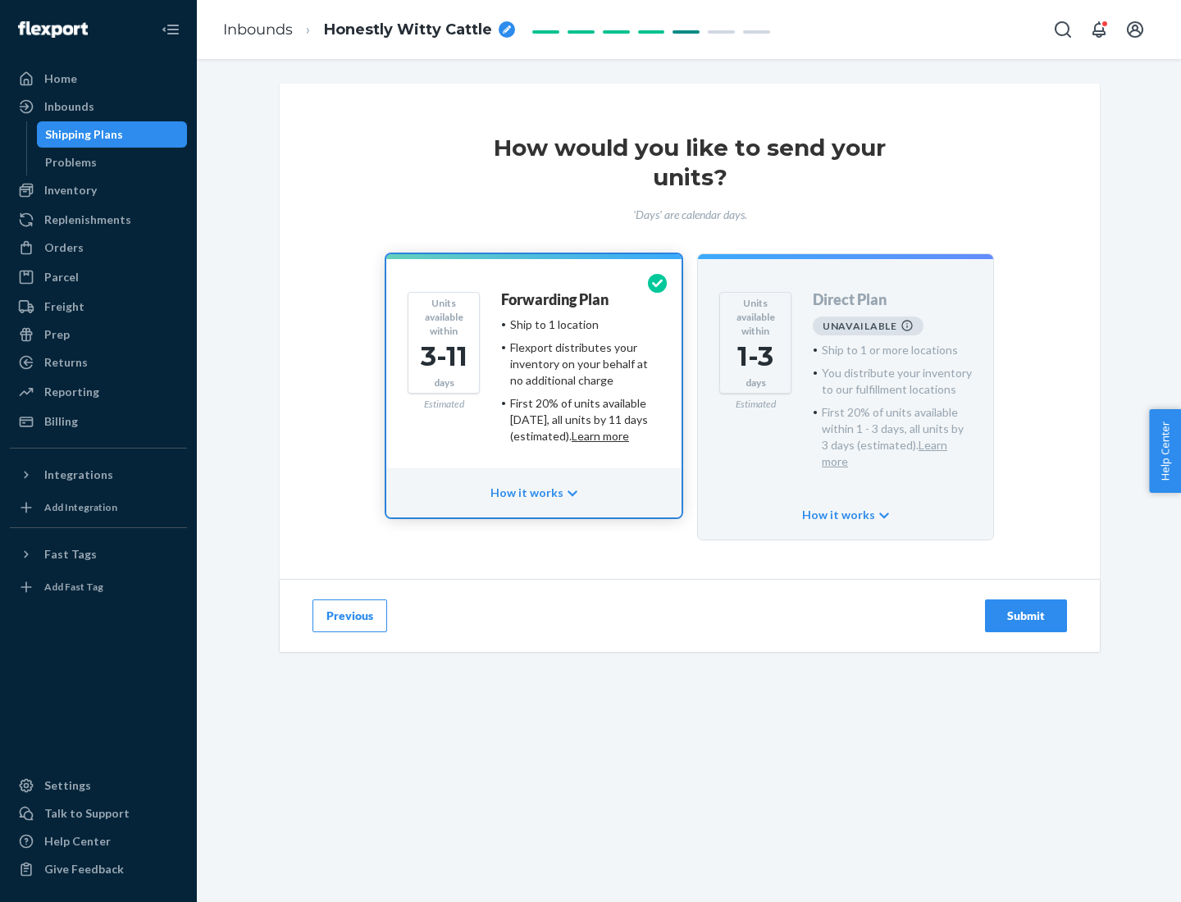
click at [556, 299] on h4 "Forwarding Plan" at bounding box center [554, 300] width 107 height 16
click at [1026, 608] on div "Submit" at bounding box center [1026, 616] width 54 height 16
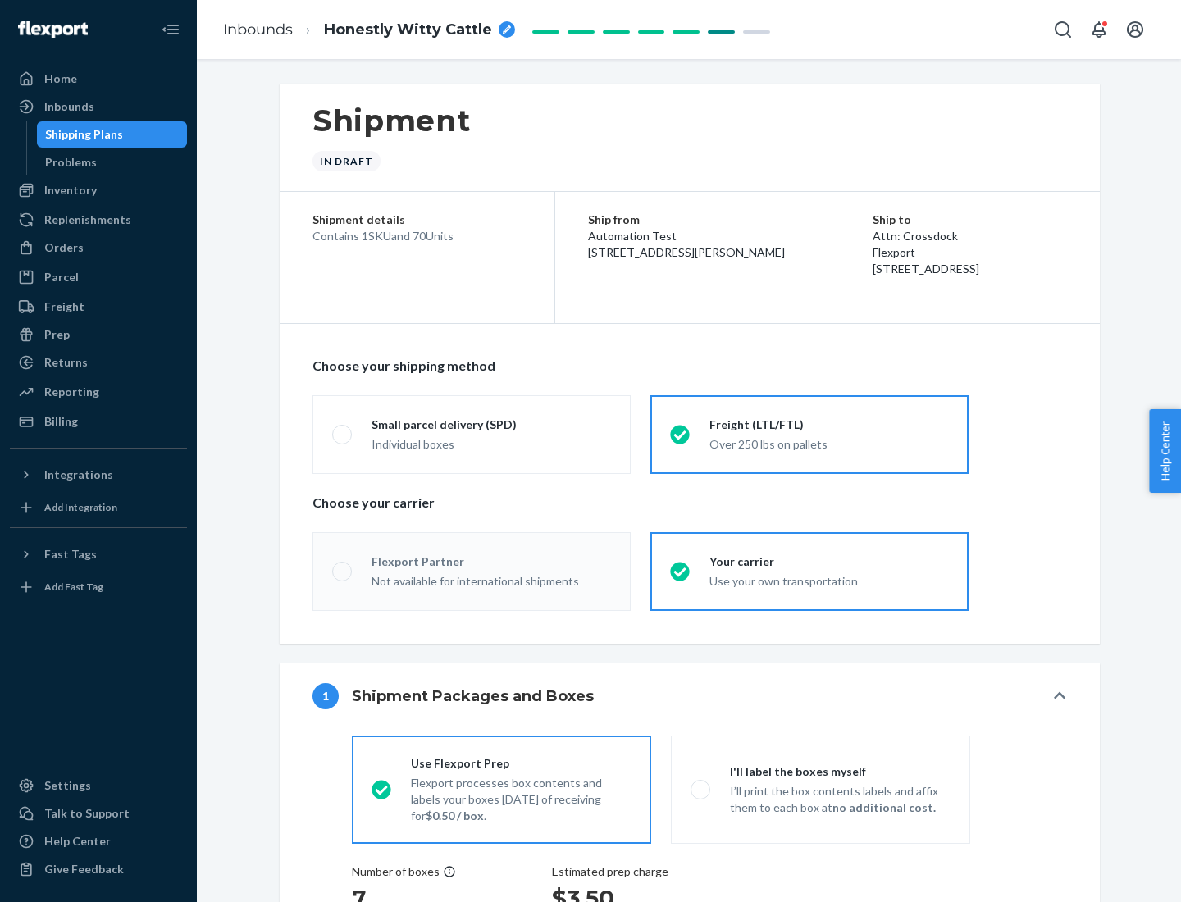
radio input "true"
radio input "false"
radio input "true"
radio input "false"
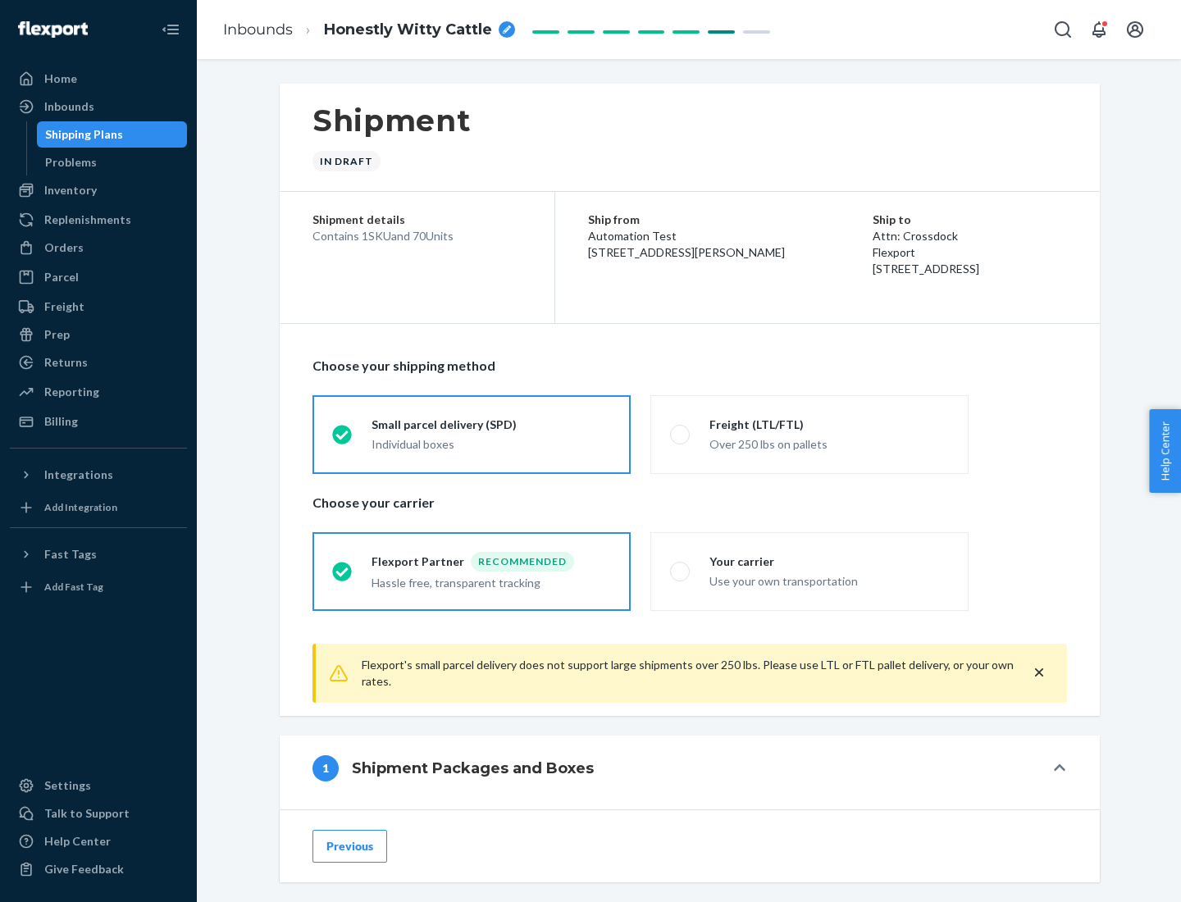
click at [491, 444] on div "Individual boxes" at bounding box center [490, 444] width 239 height 16
click at [343, 439] on input "Small parcel delivery (SPD) Individual boxes" at bounding box center [337, 434] width 11 height 11
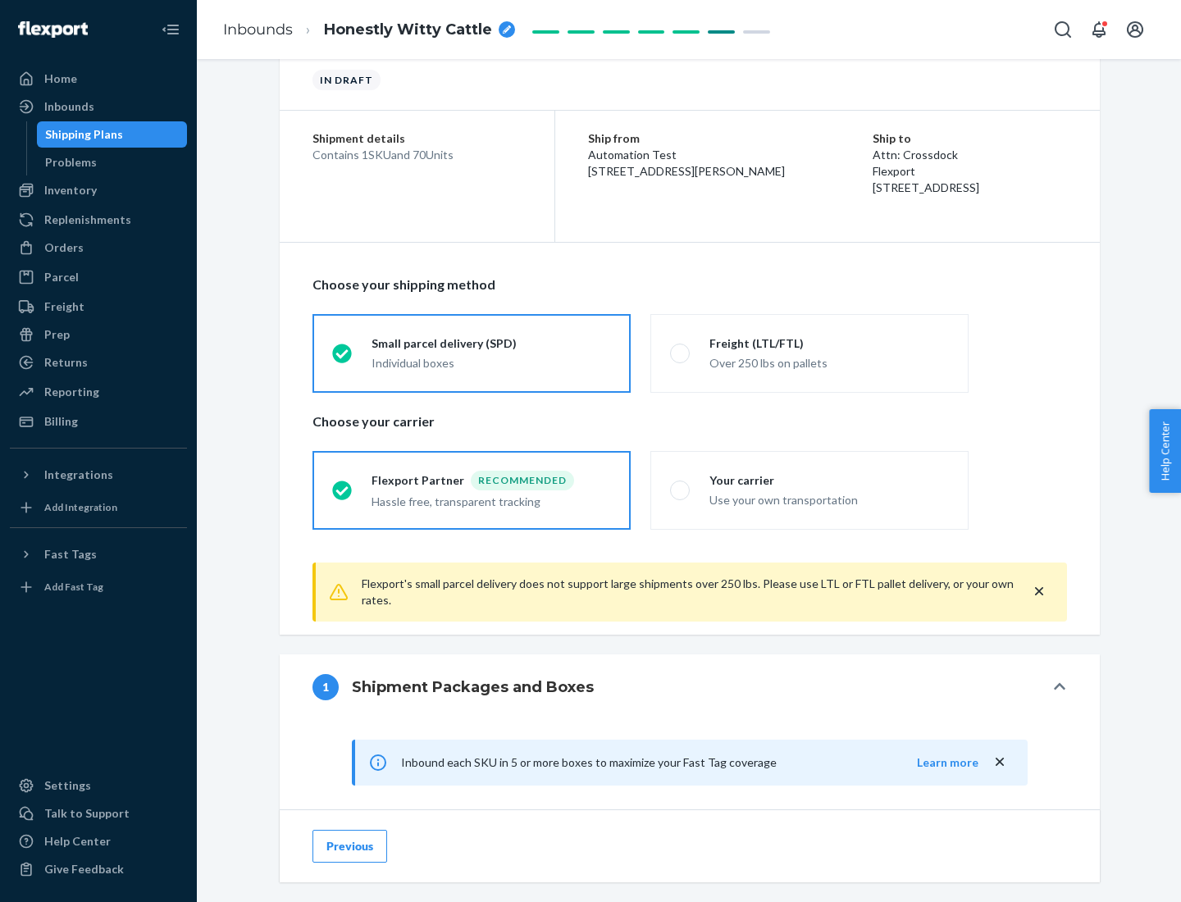
click at [491, 480] on div "Recommended" at bounding box center [522, 481] width 103 height 20
click at [343, 485] on input "Flexport Partner Recommended Hassle free, transparent tracking" at bounding box center [337, 490] width 11 height 11
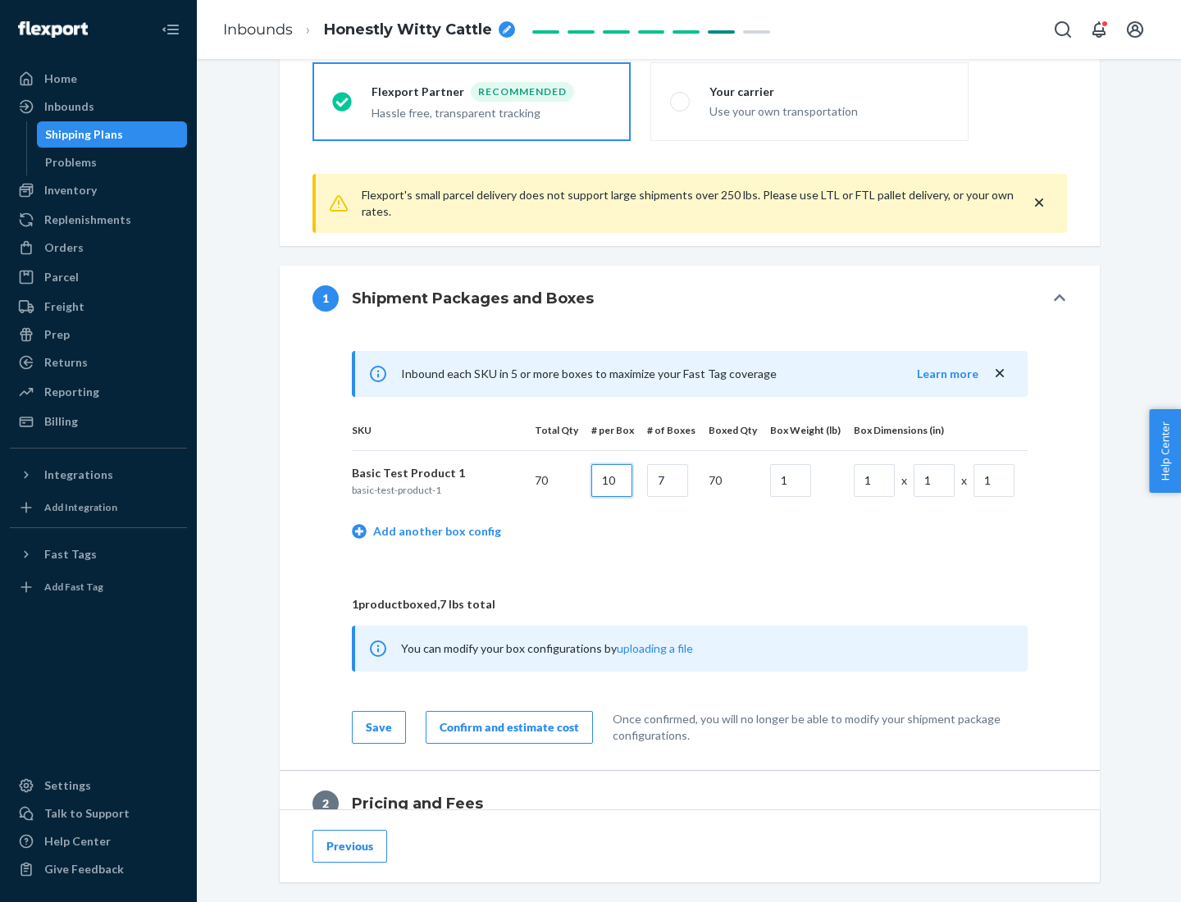
type input "10"
type input "7"
type input "1"
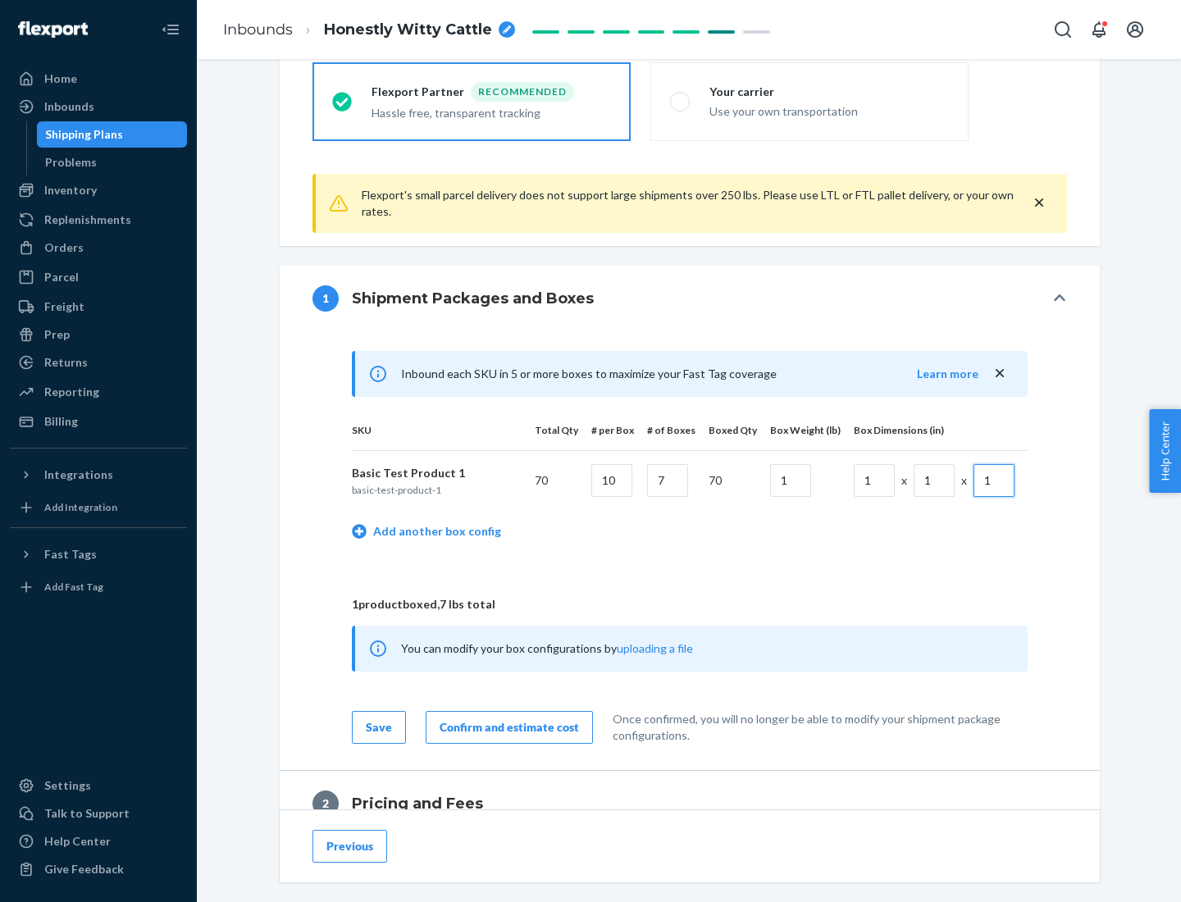
scroll to position [717, 0]
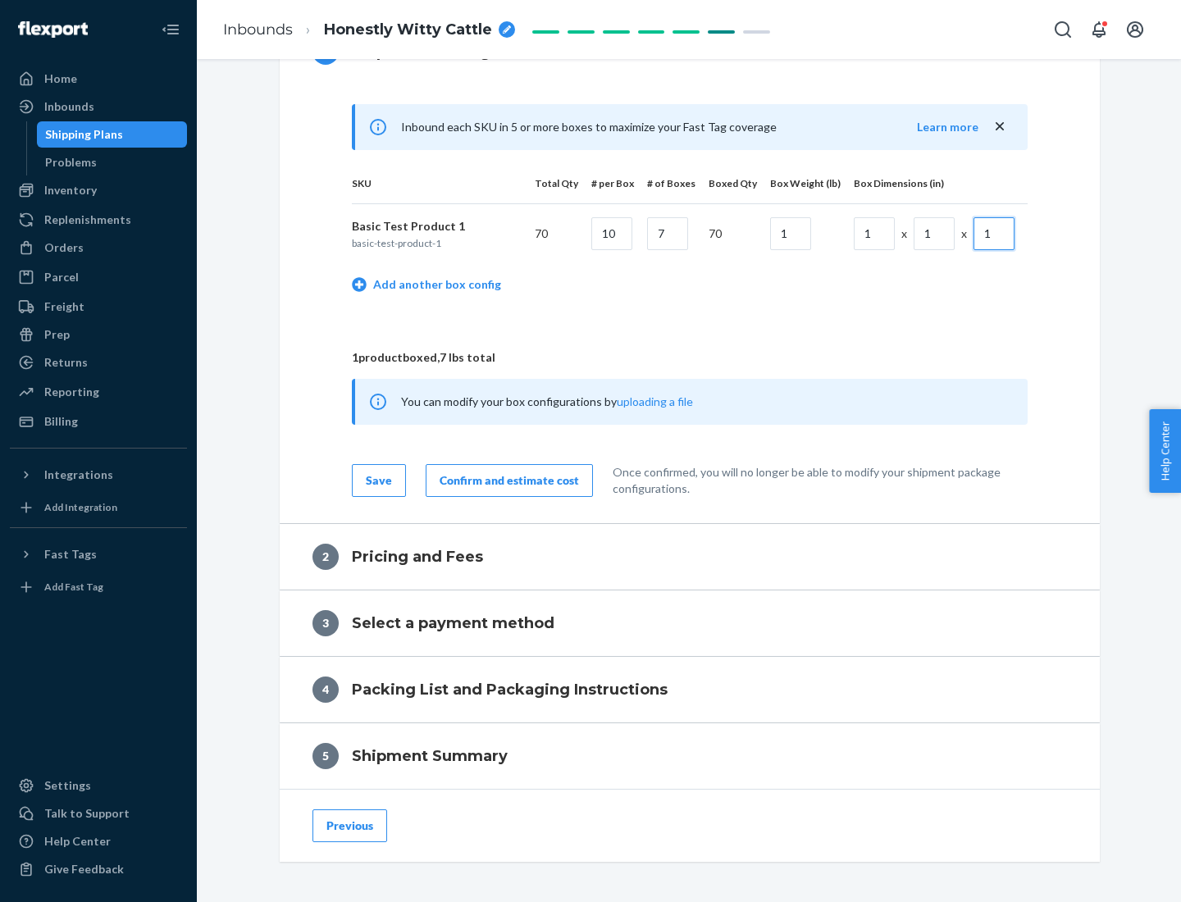
type input "1"
click at [506, 480] on div "Confirm and estimate cost" at bounding box center [508, 480] width 139 height 16
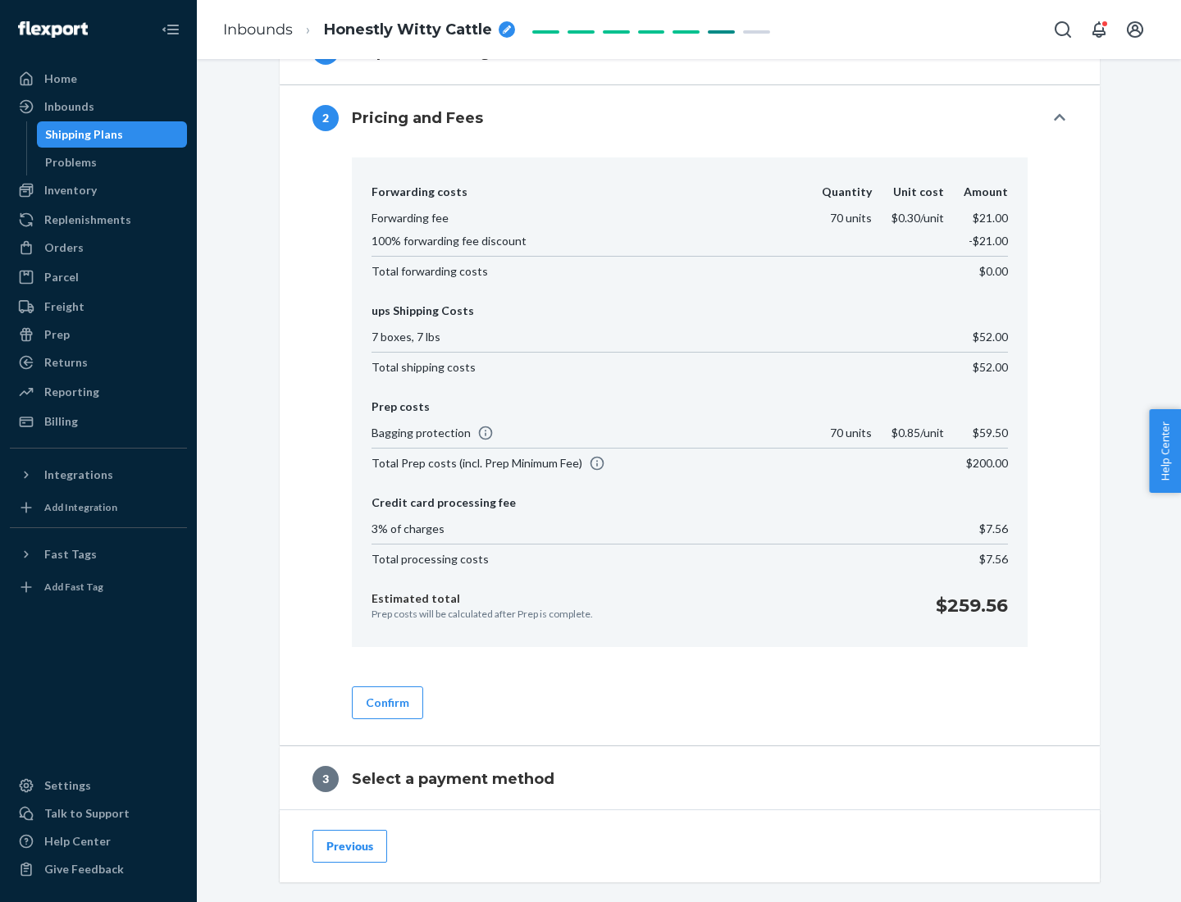
scroll to position [939, 0]
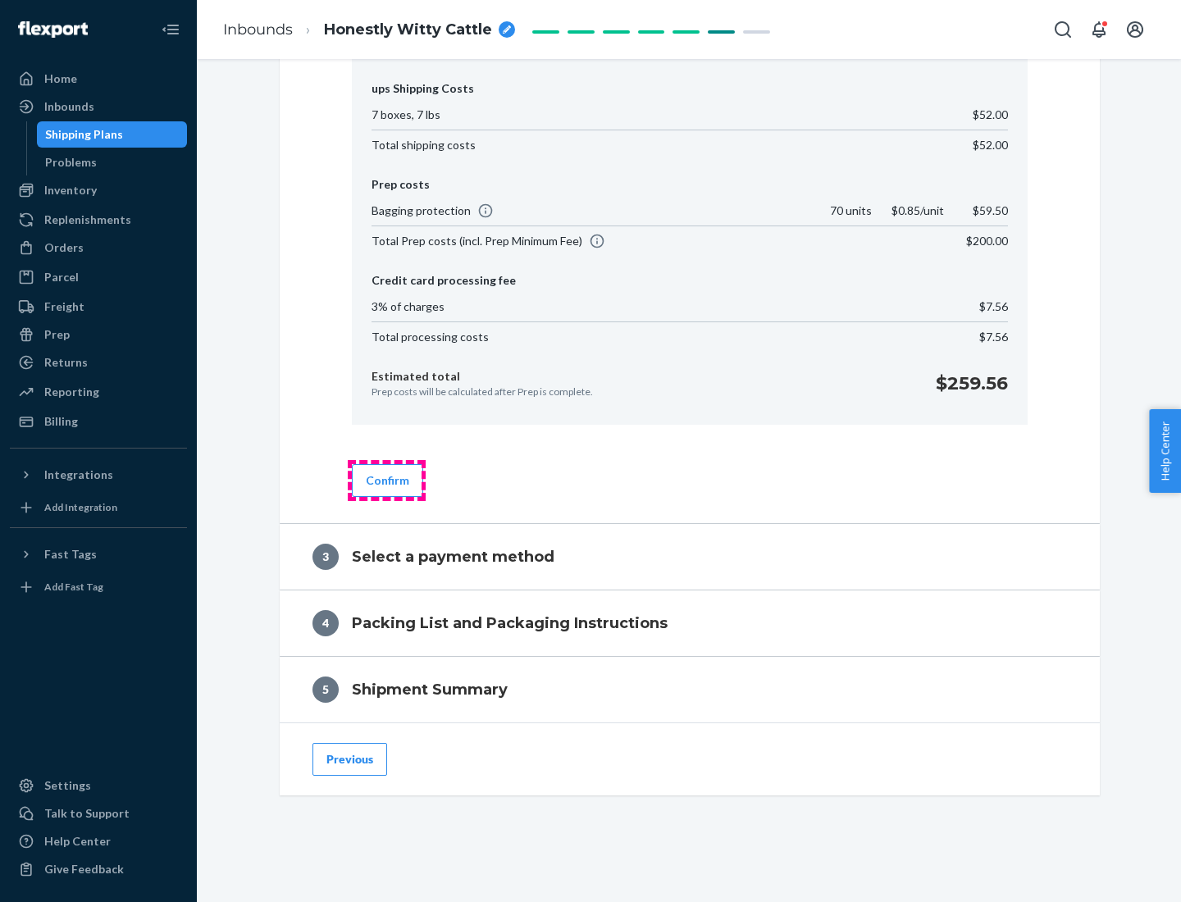
click at [386, 480] on button "Confirm" at bounding box center [387, 480] width 71 height 33
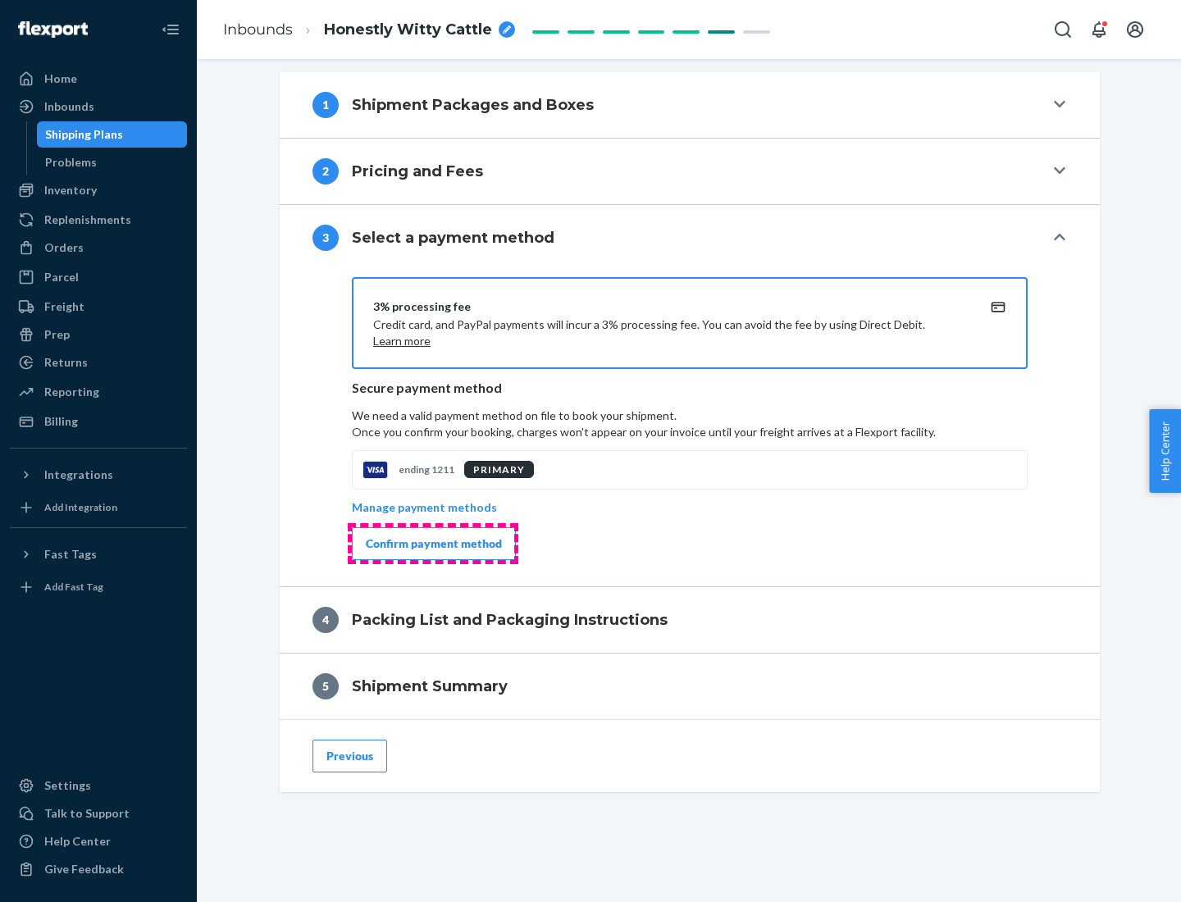
click at [432, 544] on div "Confirm payment method" at bounding box center [434, 543] width 136 height 16
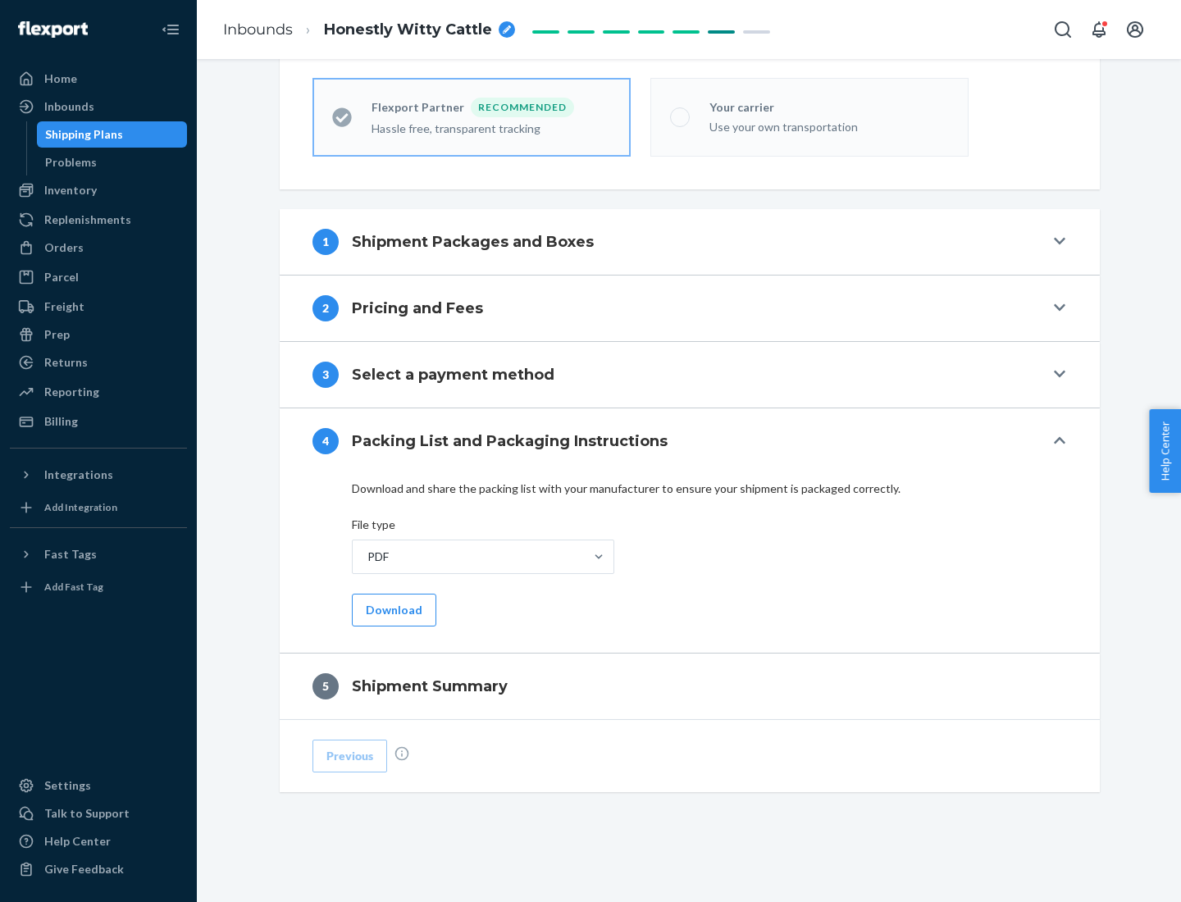
click at [392, 609] on button "Download" at bounding box center [394, 610] width 84 height 33
